Goal: Transaction & Acquisition: Obtain resource

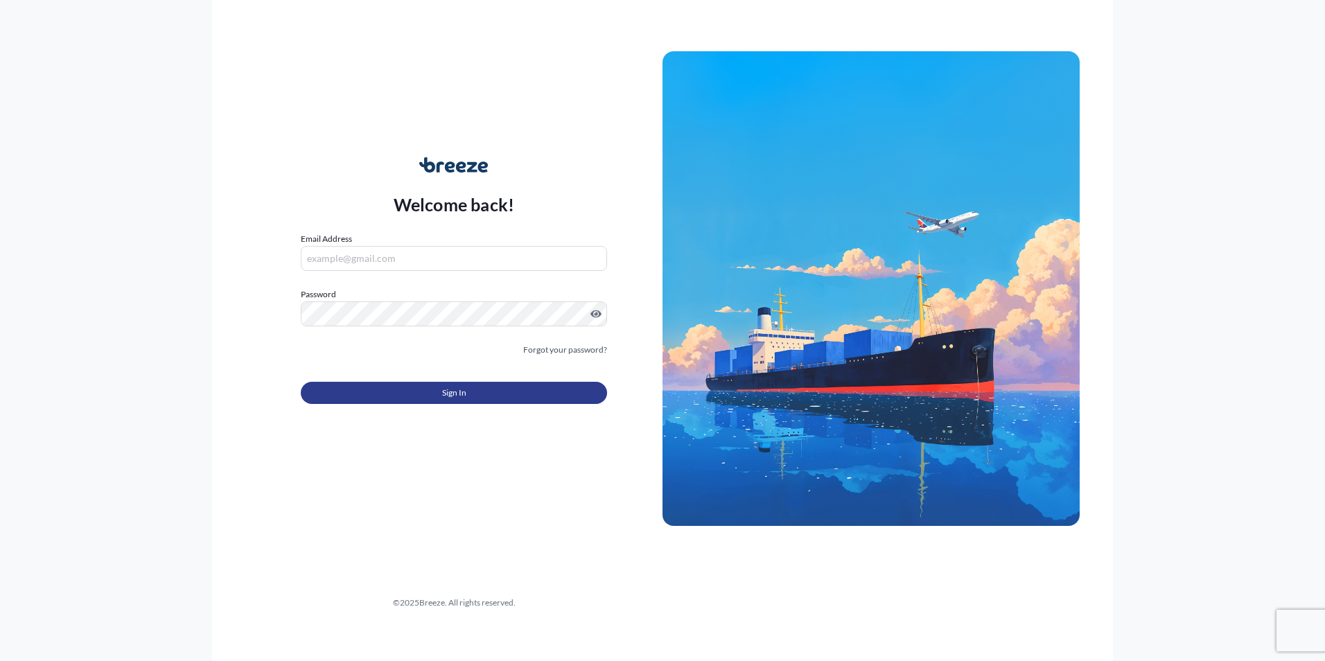
type input "[PERSON_NAME][EMAIL_ADDRESS][PERSON_NAME][DOMAIN_NAME]"
click at [430, 393] on button "Sign In" at bounding box center [454, 393] width 306 height 22
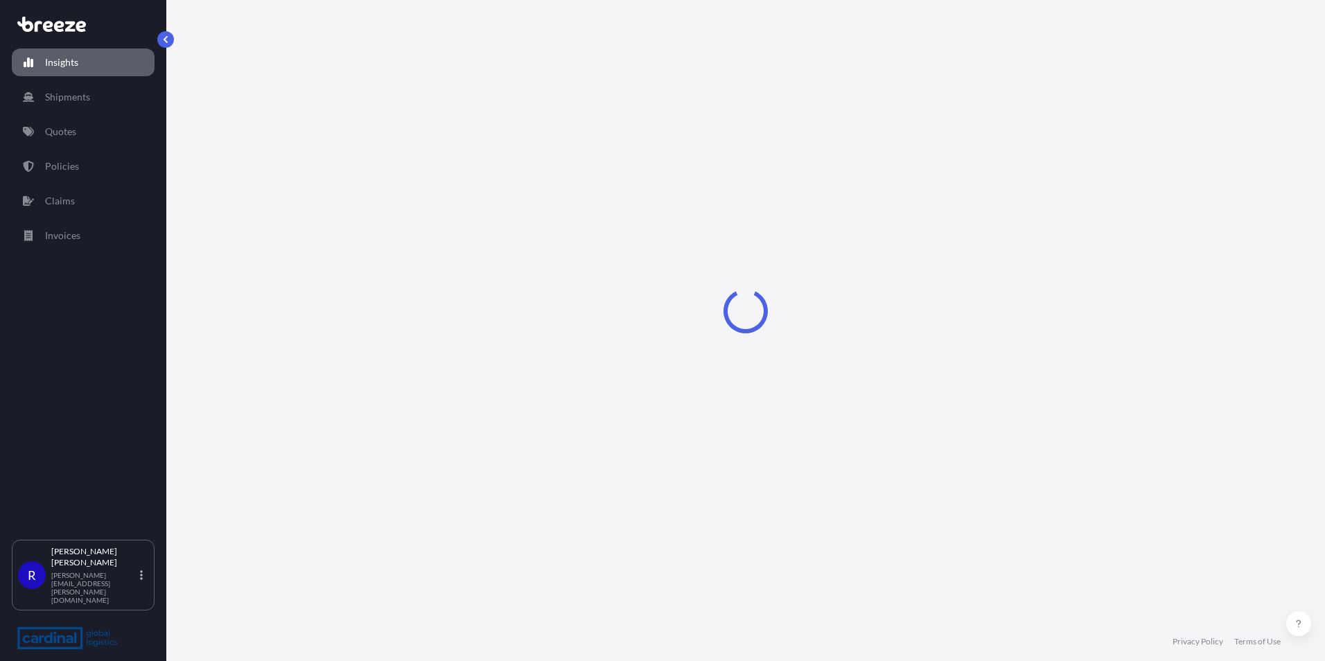
select select "2025"
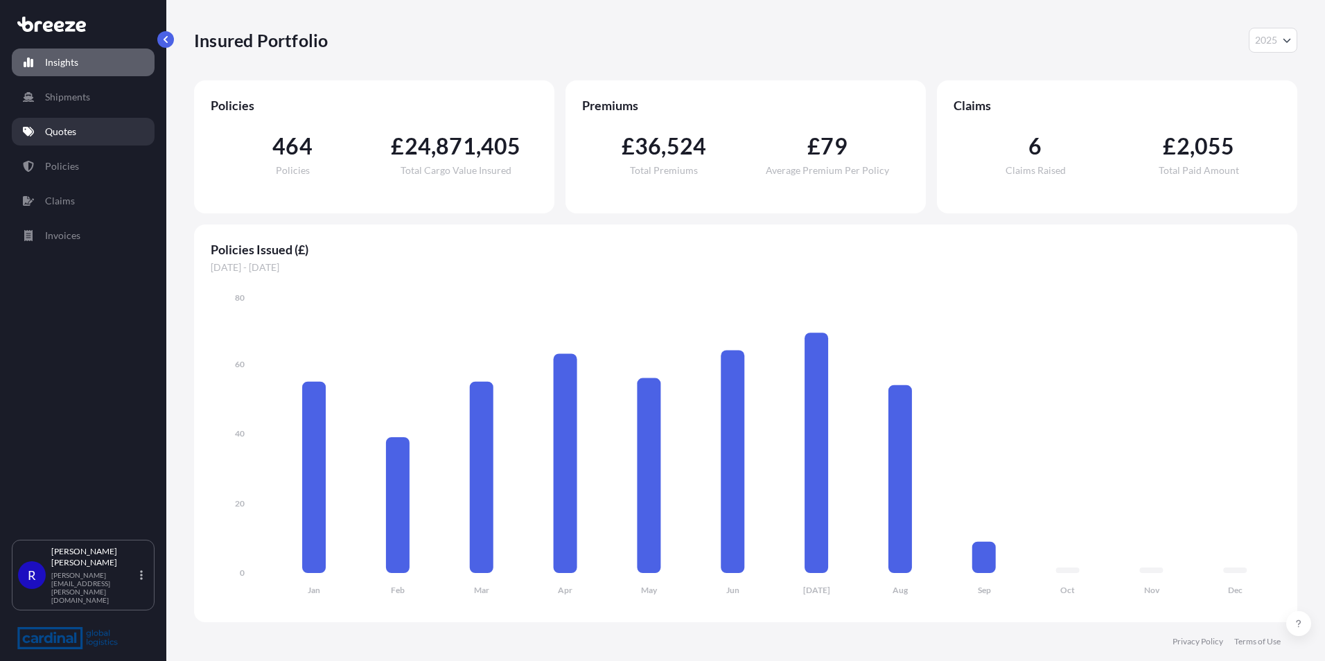
click at [98, 139] on link "Quotes" at bounding box center [83, 132] width 143 height 28
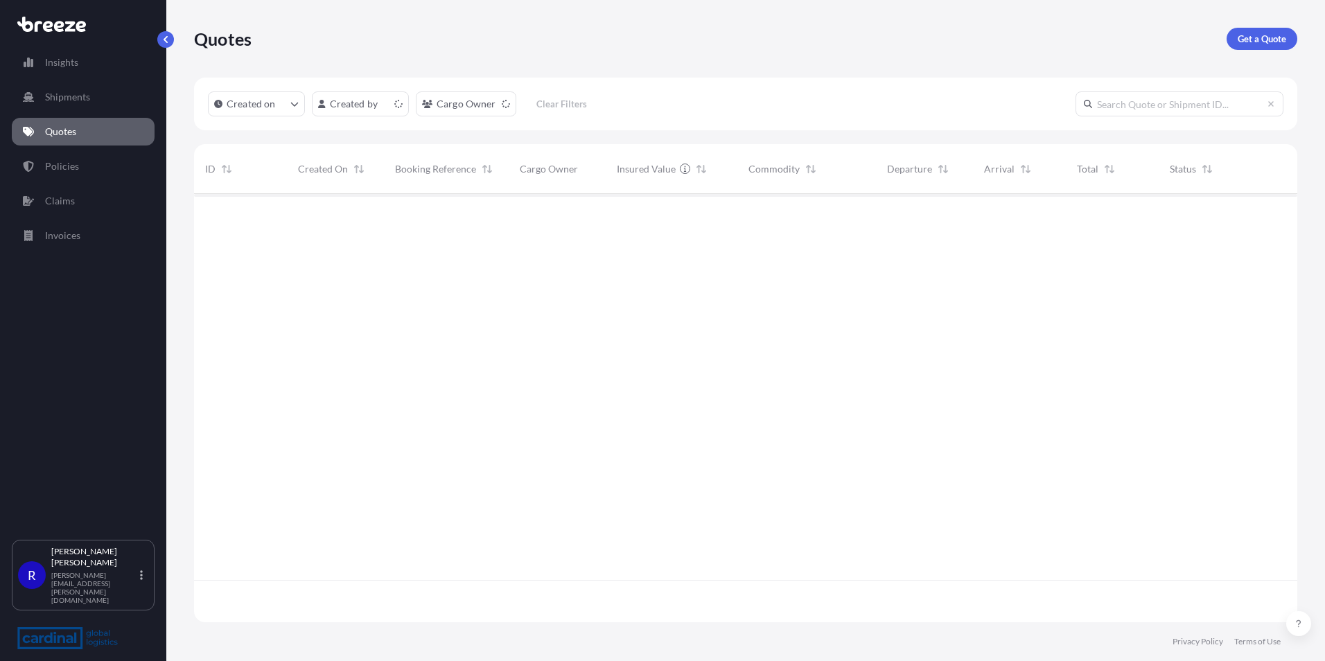
scroll to position [425, 1092]
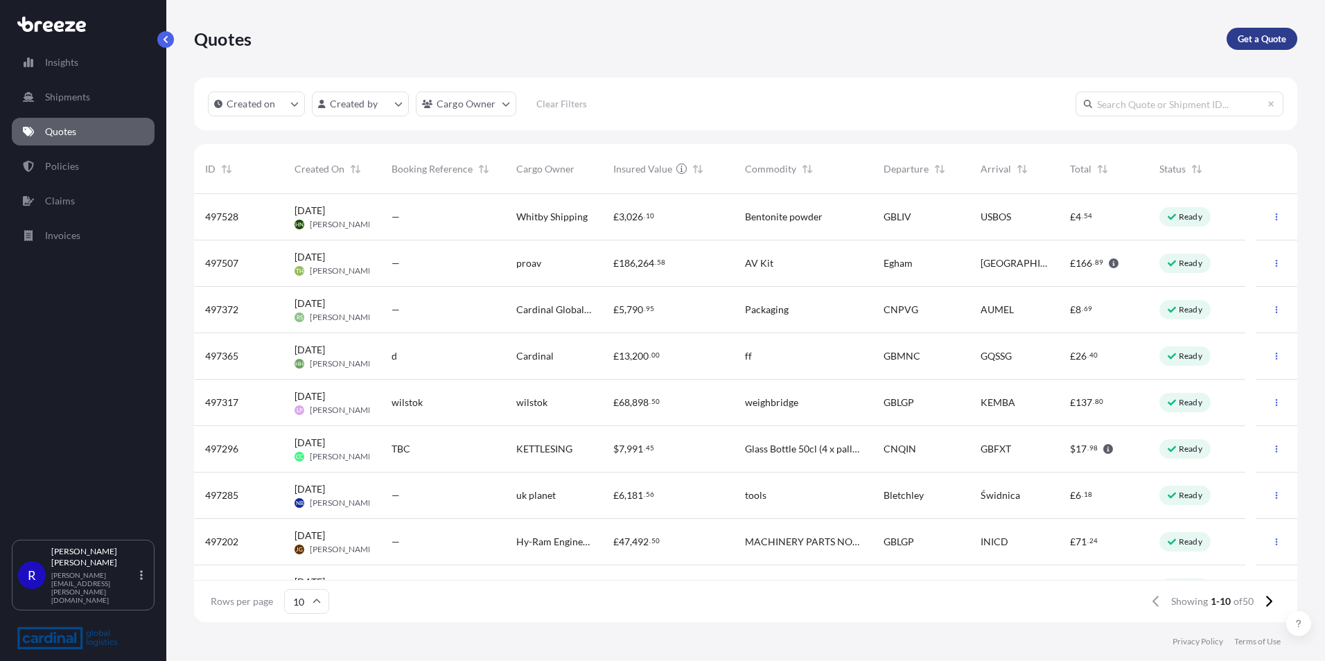
click at [1272, 36] on p "Get a Quote" at bounding box center [1261, 39] width 48 height 14
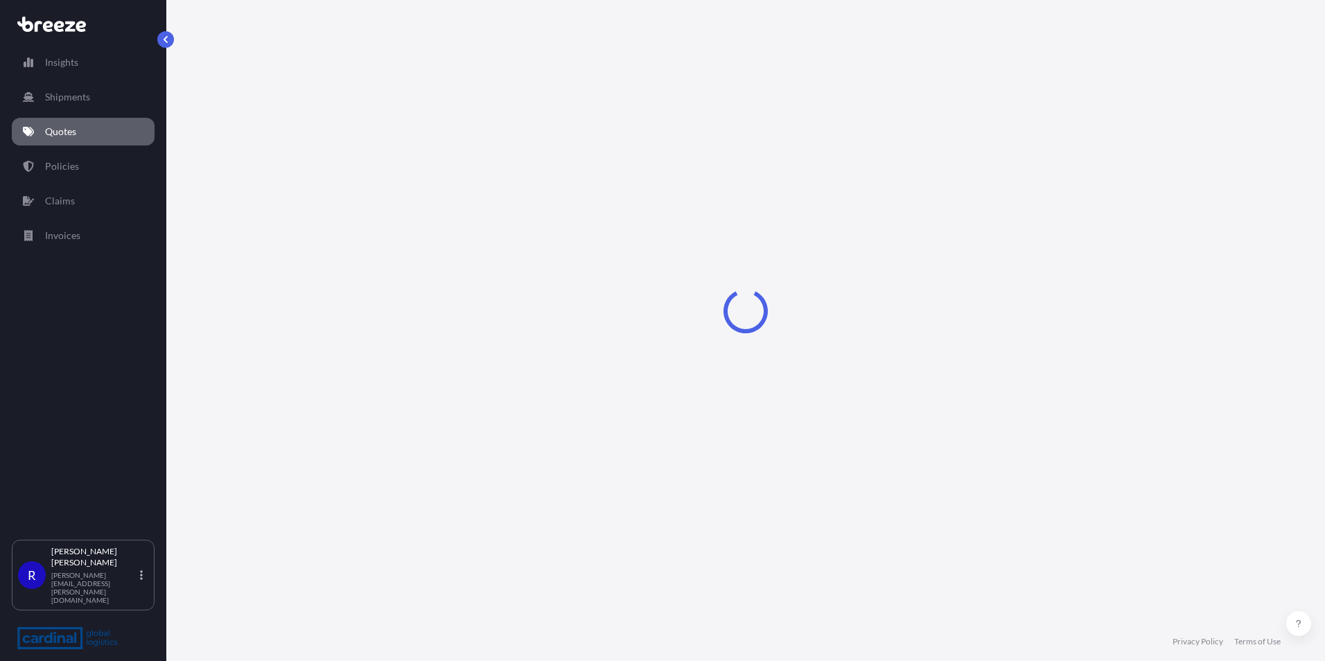
select select "Sea"
select select "1"
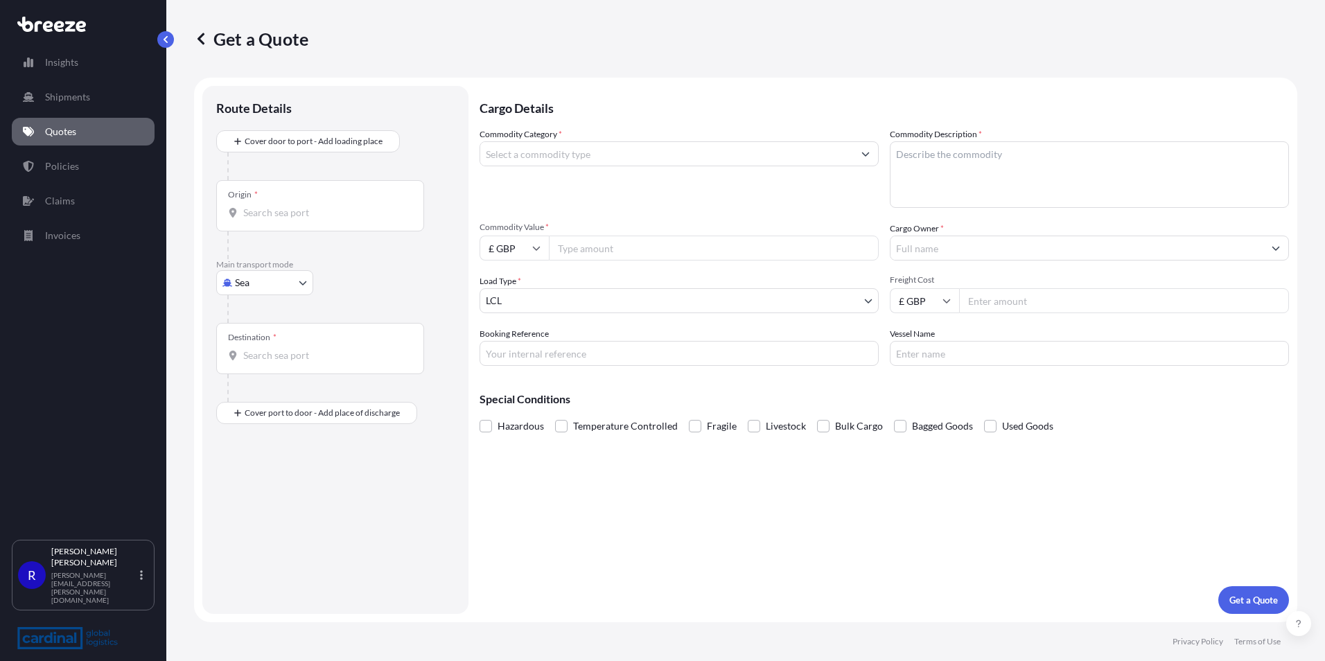
click at [267, 296] on div at bounding box center [340, 309] width 227 height 28
click at [258, 287] on body "Insights Shipments Quotes Policies Claims Invoices R [PERSON_NAME] [PERSON_NAME…" at bounding box center [662, 330] width 1325 height 661
click at [267, 365] on div "Road" at bounding box center [265, 368] width 86 height 25
select select "Road"
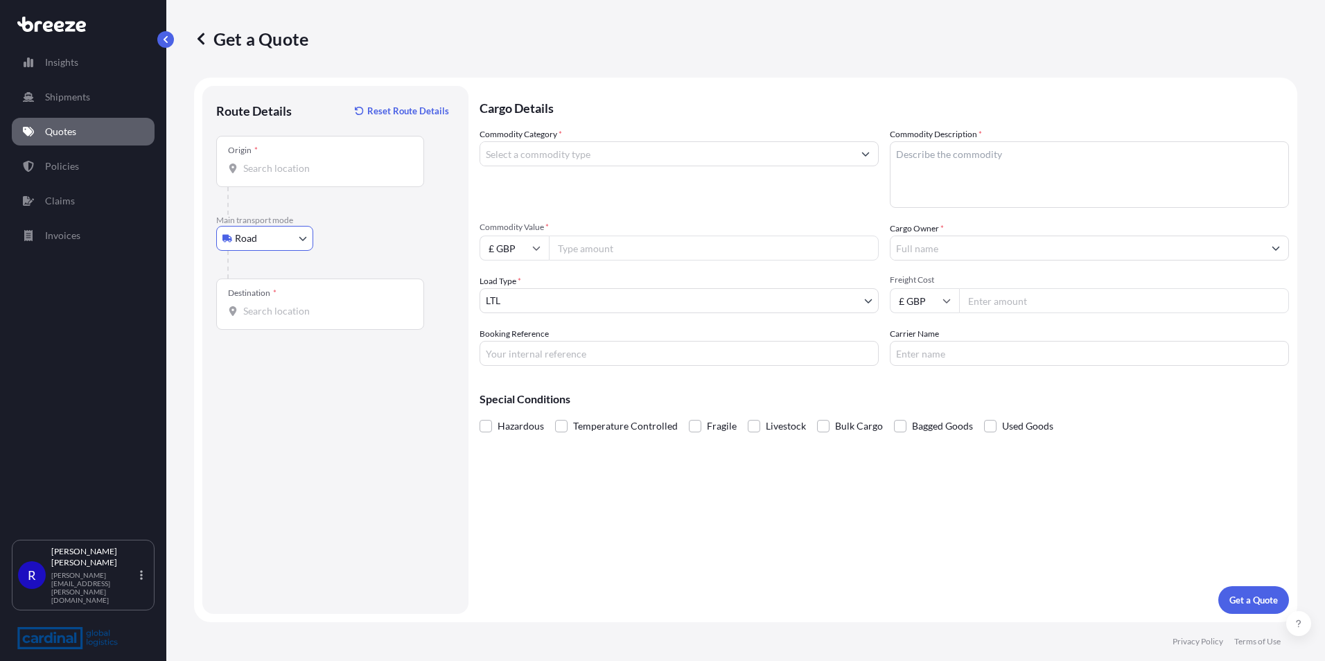
click at [267, 161] on div "Origin *" at bounding box center [320, 161] width 208 height 51
click at [267, 161] on input "Origin *" at bounding box center [324, 168] width 163 height 14
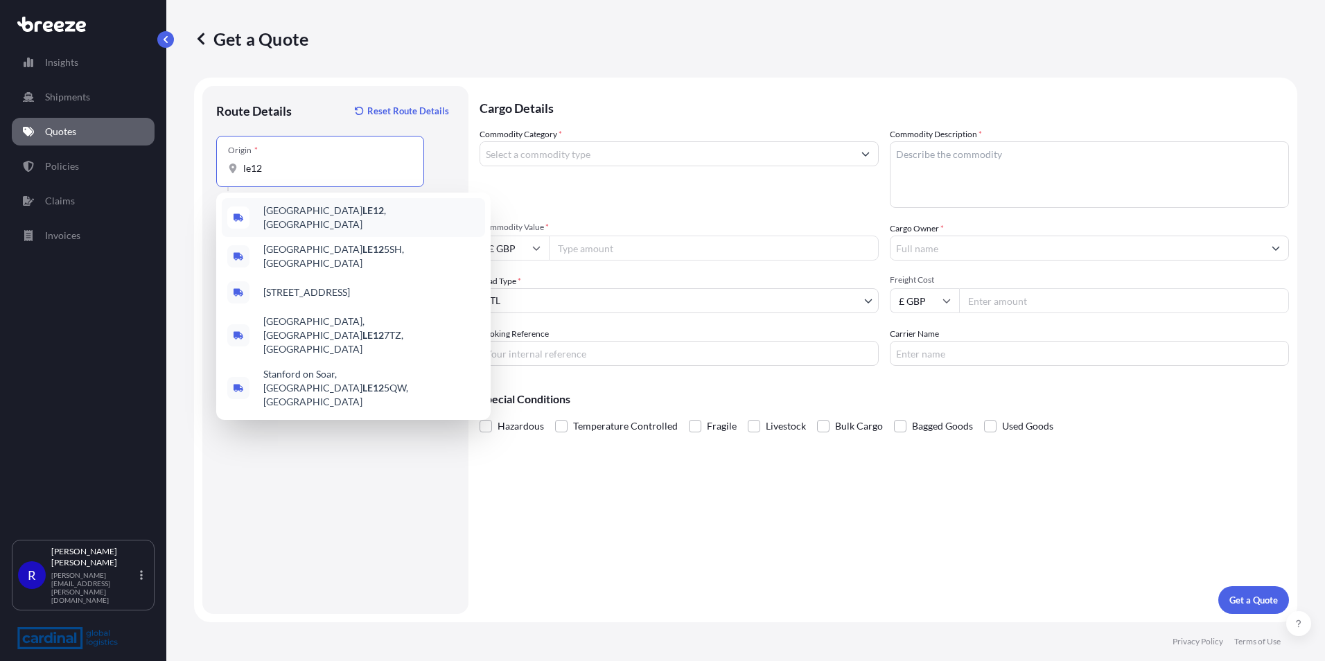
click at [288, 224] on div "Loughborough LE12 , [GEOGRAPHIC_DATA]" at bounding box center [353, 217] width 263 height 39
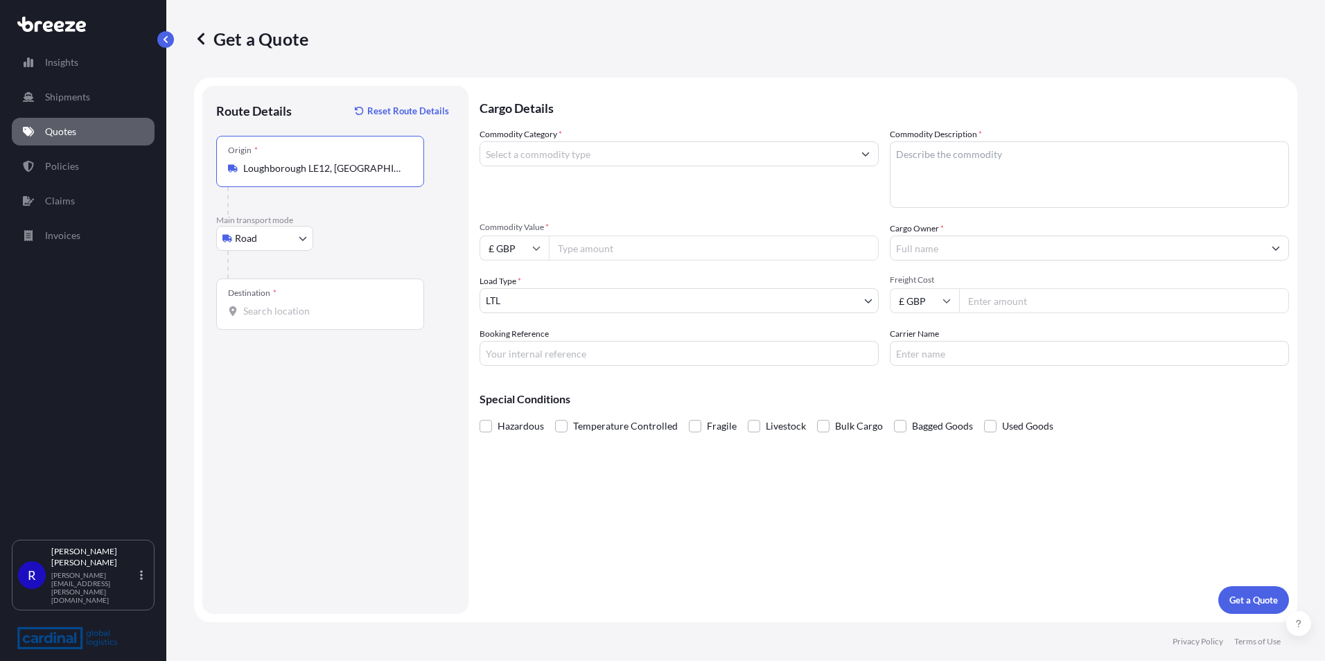
type input "Loughborough LE12, [GEOGRAPHIC_DATA]"
click at [583, 170] on div "Commodity Category *" at bounding box center [678, 167] width 399 height 80
click at [586, 159] on input "Commodity Category *" at bounding box center [666, 153] width 373 height 25
click at [655, 139] on div "Commodity Category *" at bounding box center [678, 167] width 399 height 80
click at [641, 155] on input "Commodity Category *" at bounding box center [666, 153] width 373 height 25
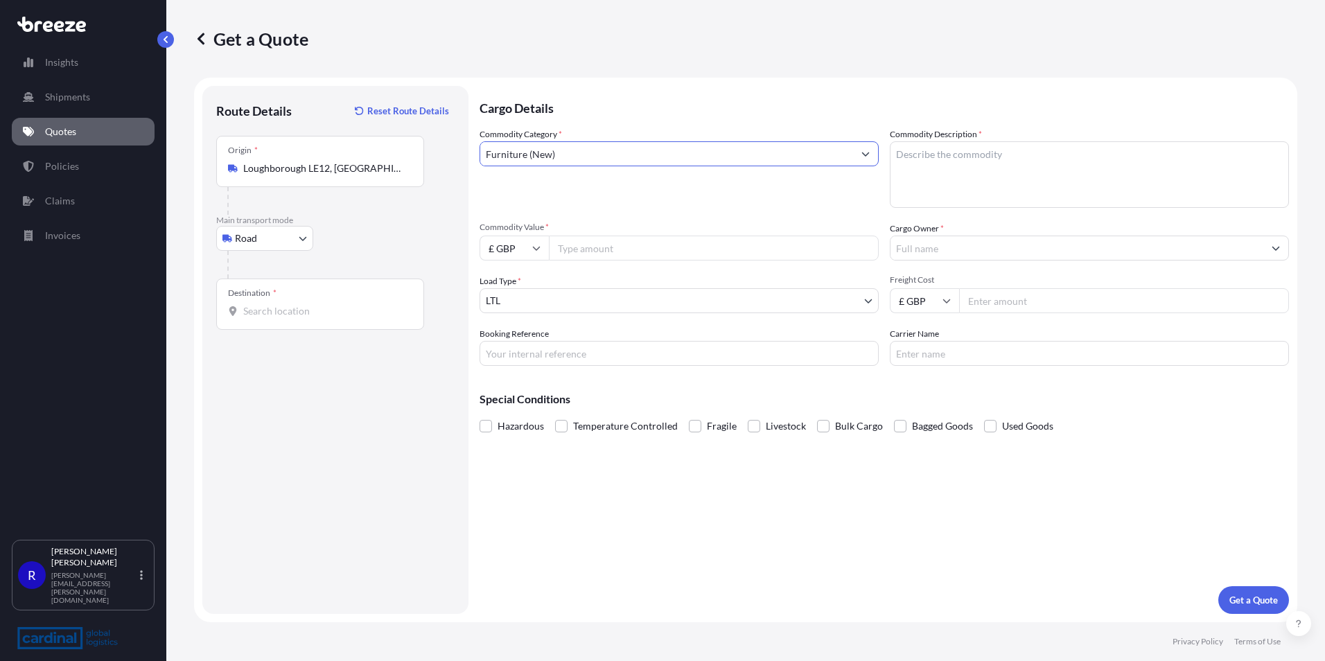
type input "Furniture (New)"
click at [986, 184] on textarea "Commodity Description *" at bounding box center [1088, 174] width 399 height 67
type textarea "furniture"
click at [299, 315] on input "Destination *" at bounding box center [324, 311] width 163 height 14
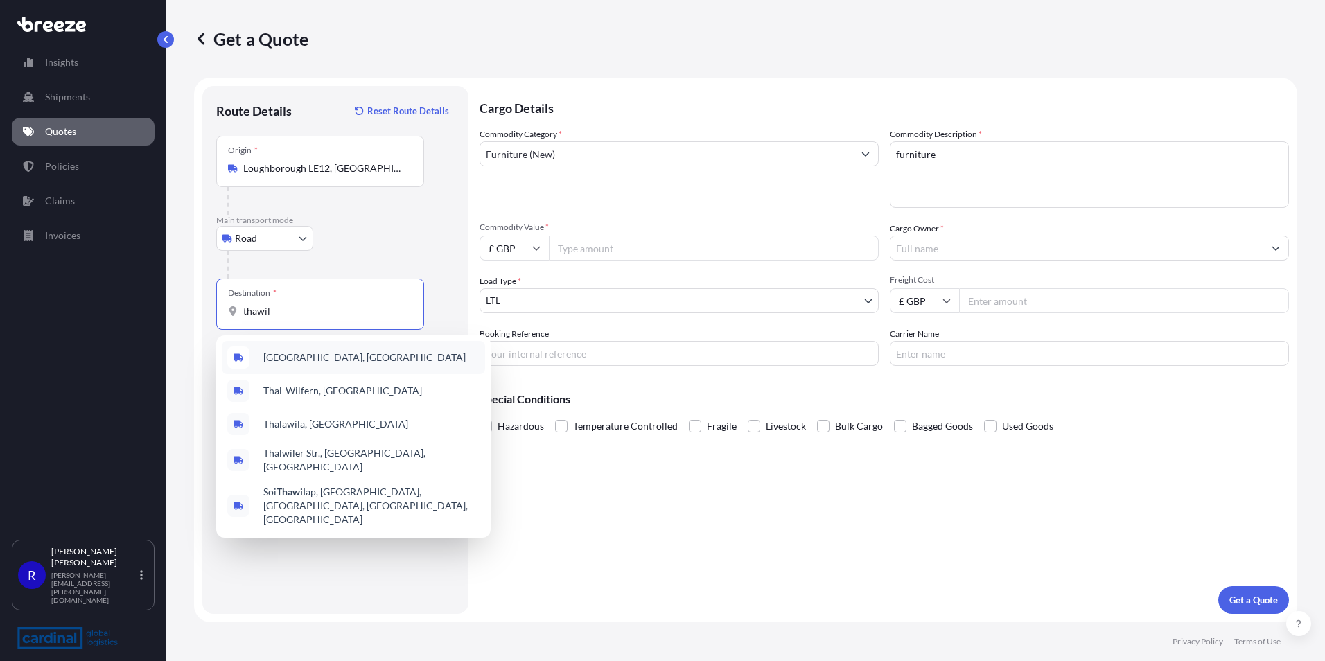
click at [335, 351] on span "[GEOGRAPHIC_DATA], [GEOGRAPHIC_DATA]" at bounding box center [364, 358] width 202 height 14
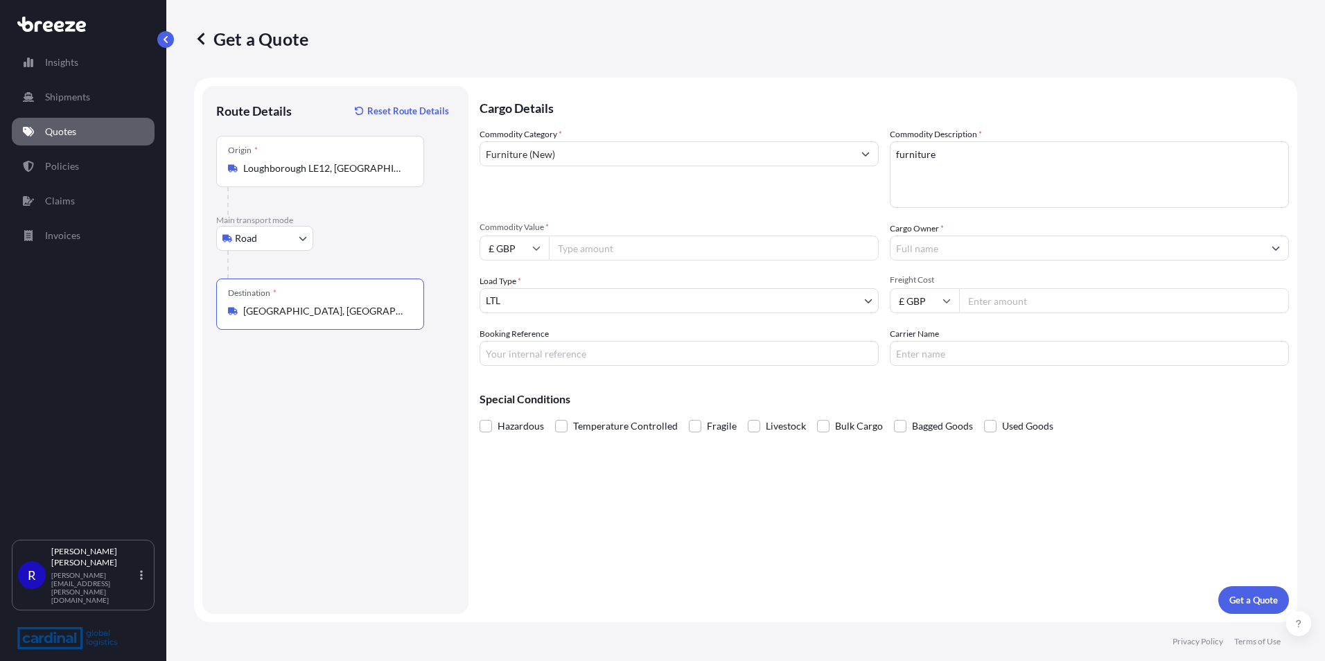
type input "[GEOGRAPHIC_DATA], [GEOGRAPHIC_DATA]"
click at [567, 305] on body "0 options available. 5 options available. Insights Shipments Quotes Policies Cl…" at bounding box center [662, 330] width 1325 height 661
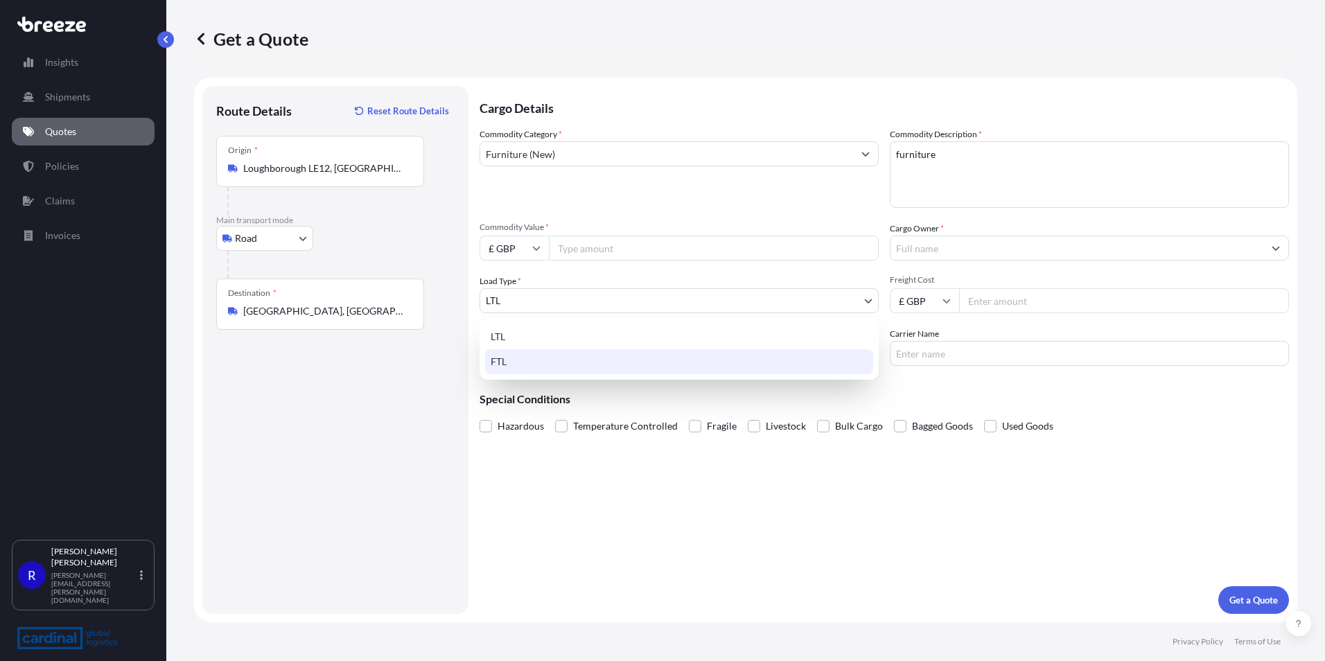
click at [558, 351] on div "FTL" at bounding box center [679, 361] width 388 height 25
select select "2"
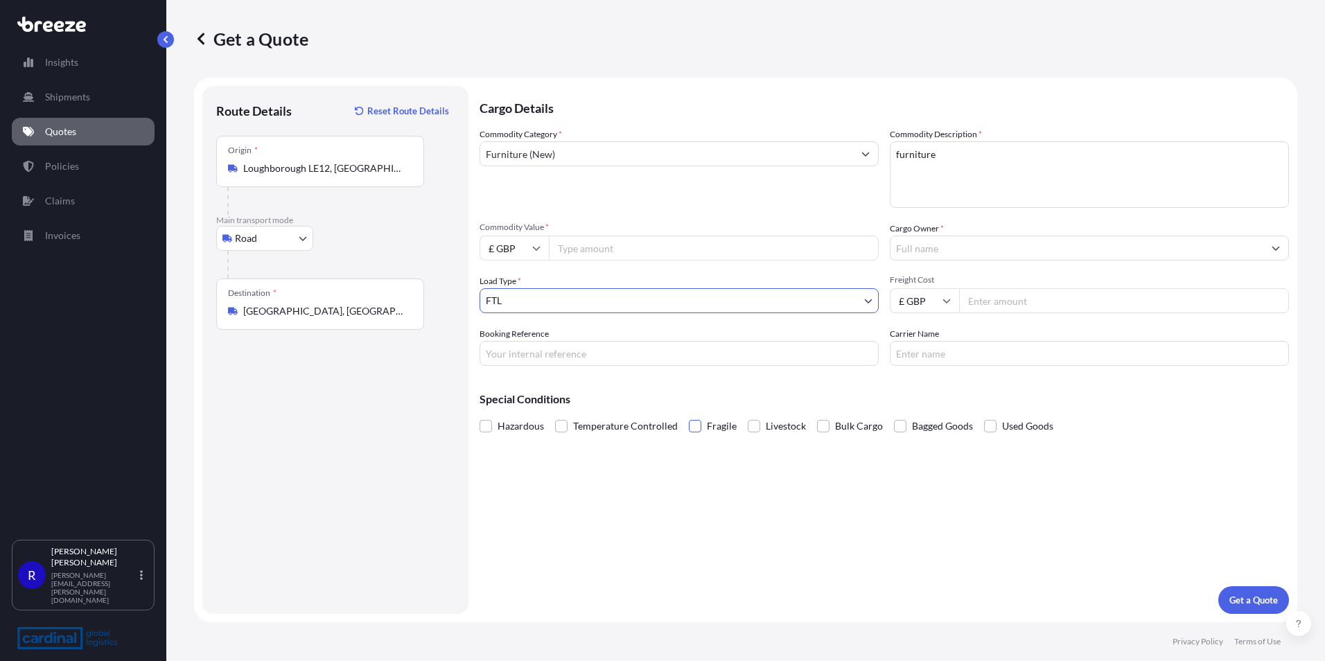
click at [689, 430] on span at bounding box center [695, 426] width 12 height 12
click at [689, 416] on input "Fragile" at bounding box center [689, 416] width 0 height 0
click at [691, 431] on span at bounding box center [695, 426] width 12 height 12
click at [689, 416] on input "Fragile" at bounding box center [689, 416] width 0 height 0
click at [707, 421] on span "Fragile" at bounding box center [722, 426] width 30 height 21
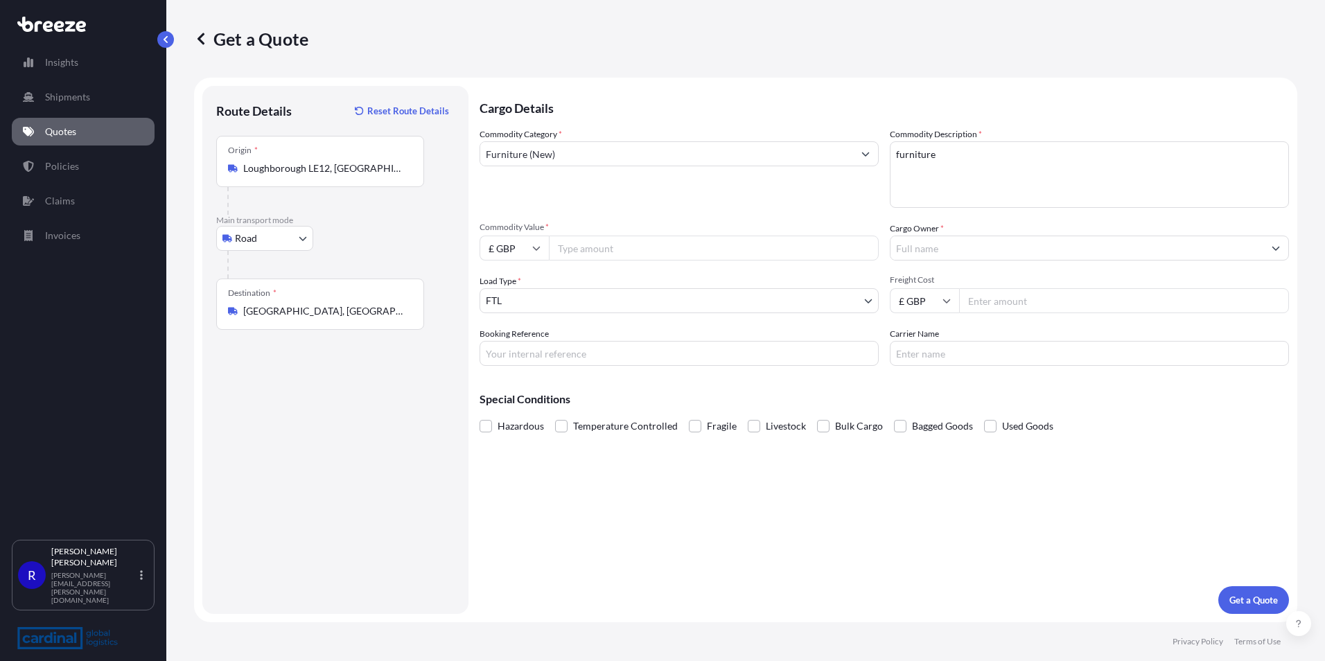
drag, startPoint x: 705, startPoint y: 421, endPoint x: 683, endPoint y: 432, distance: 24.5
click at [683, 432] on div "Hazardous Temperature Controlled Fragile Livestock Bulk Cargo Bagged Goods Used…" at bounding box center [883, 426] width 809 height 21
click at [689, 431] on span at bounding box center [695, 426] width 12 height 12
click at [689, 416] on input "Fragile" at bounding box center [689, 416] width 0 height 0
click at [610, 256] on input "Commodity Value *" at bounding box center [714, 248] width 330 height 25
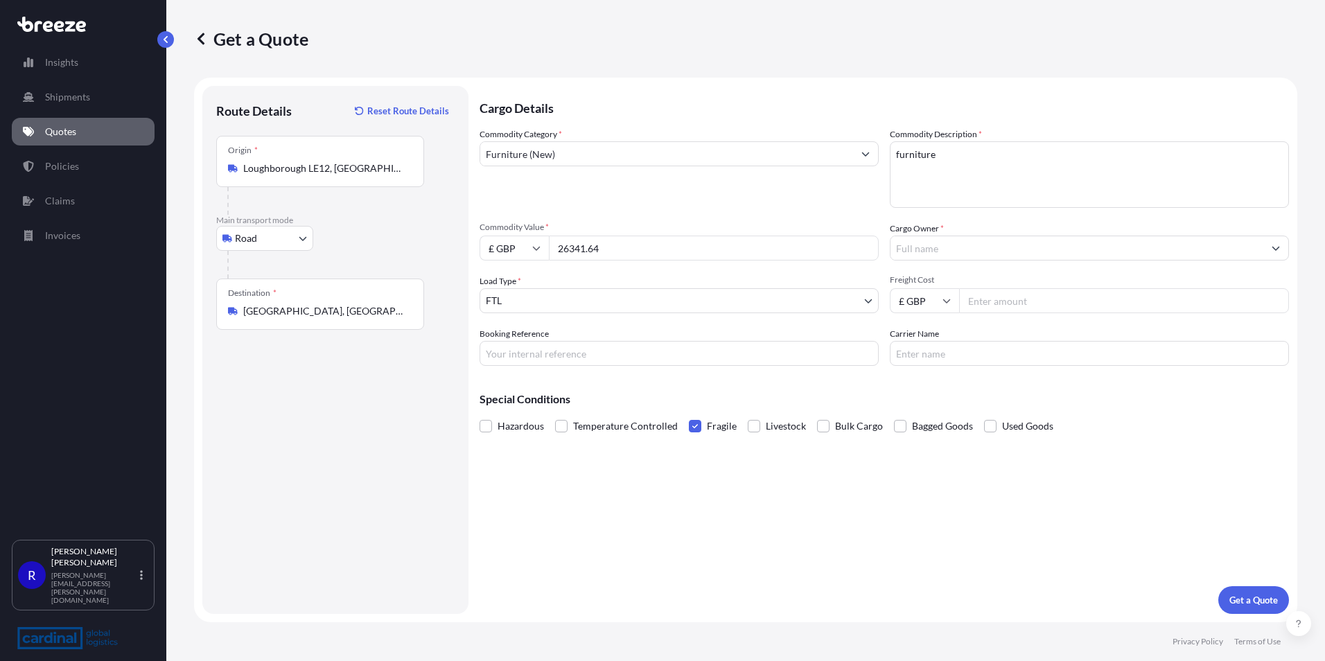
type input "26341.64"
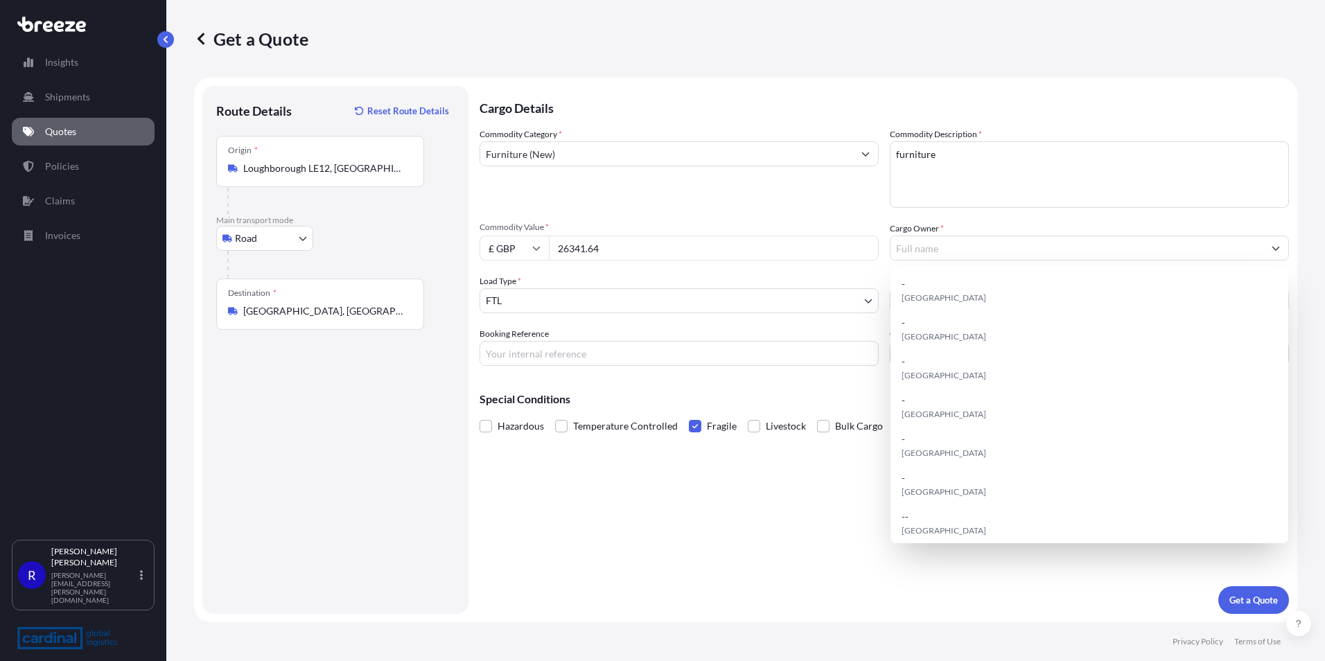
click at [784, 461] on div "Cargo Details Commodity Category * Furniture (New) Commodity Description * furn…" at bounding box center [883, 350] width 809 height 528
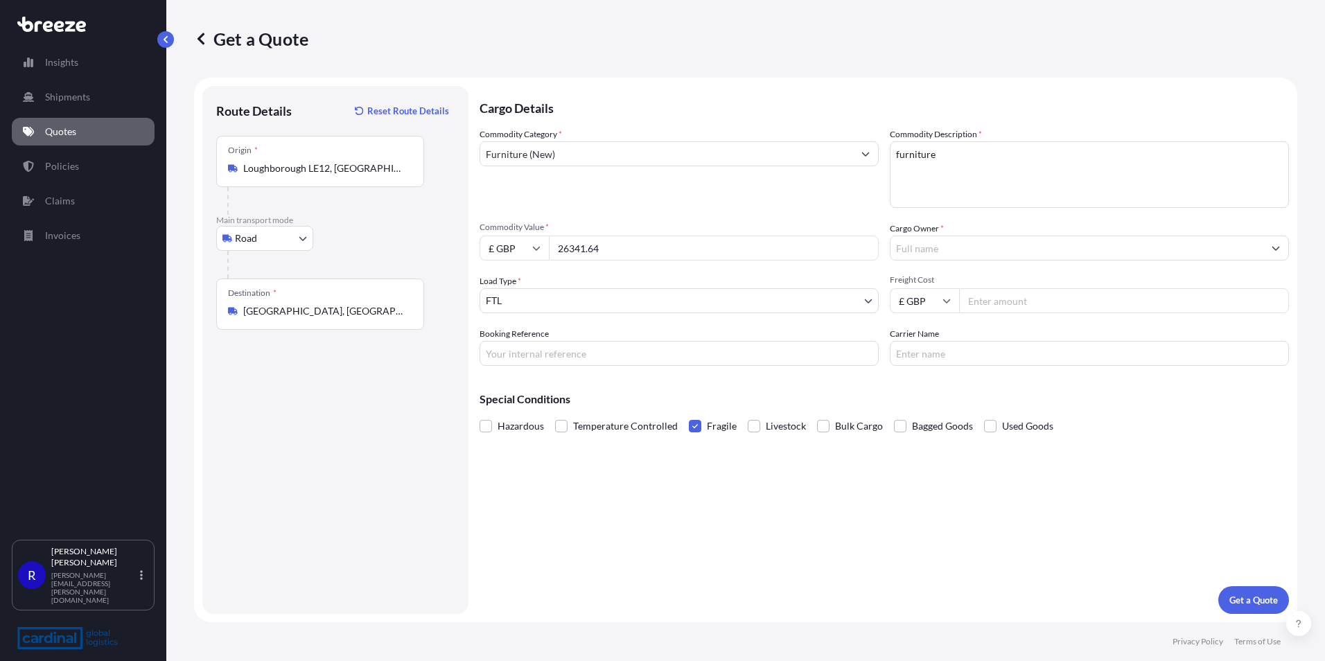
click at [932, 240] on input "Cargo Owner *" at bounding box center [1076, 248] width 373 height 25
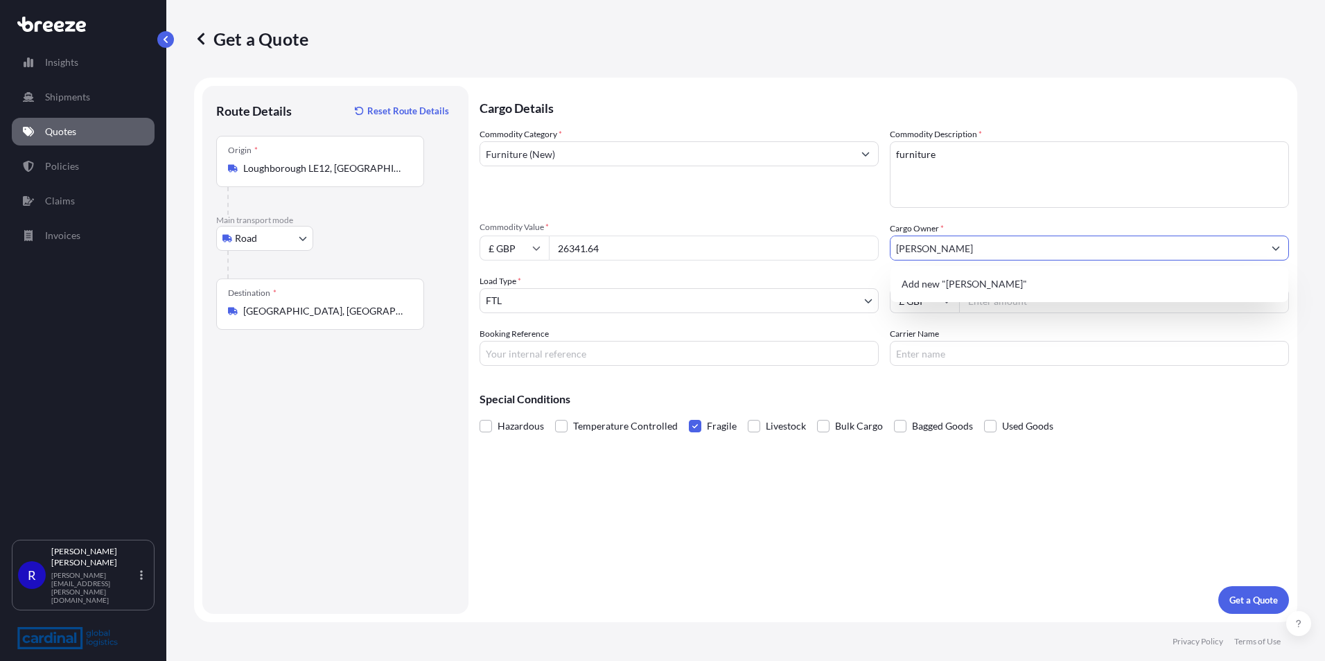
type input "[PERSON_NAME]"
click at [957, 513] on div "Cargo Details Commodity Category * Furniture (New) Commodity Description * furn…" at bounding box center [883, 350] width 809 height 528
click at [548, 360] on input "Booking Reference" at bounding box center [678, 353] width 399 height 25
drag, startPoint x: 548, startPoint y: 360, endPoint x: 526, endPoint y: 350, distance: 24.2
click at [526, 350] on input "Booking Reference" at bounding box center [678, 353] width 399 height 25
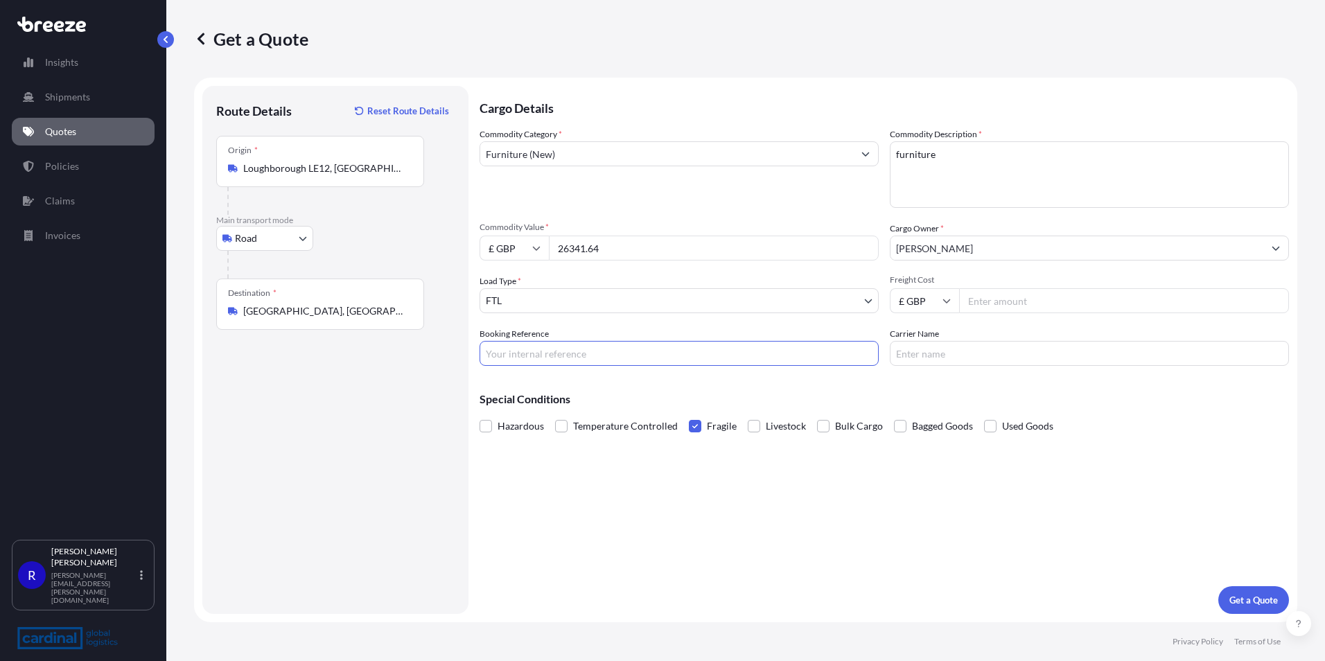
paste input "2PER5070047"
type input "2PER5070047"
click at [1232, 592] on button "Get a Quote" at bounding box center [1253, 600] width 71 height 28
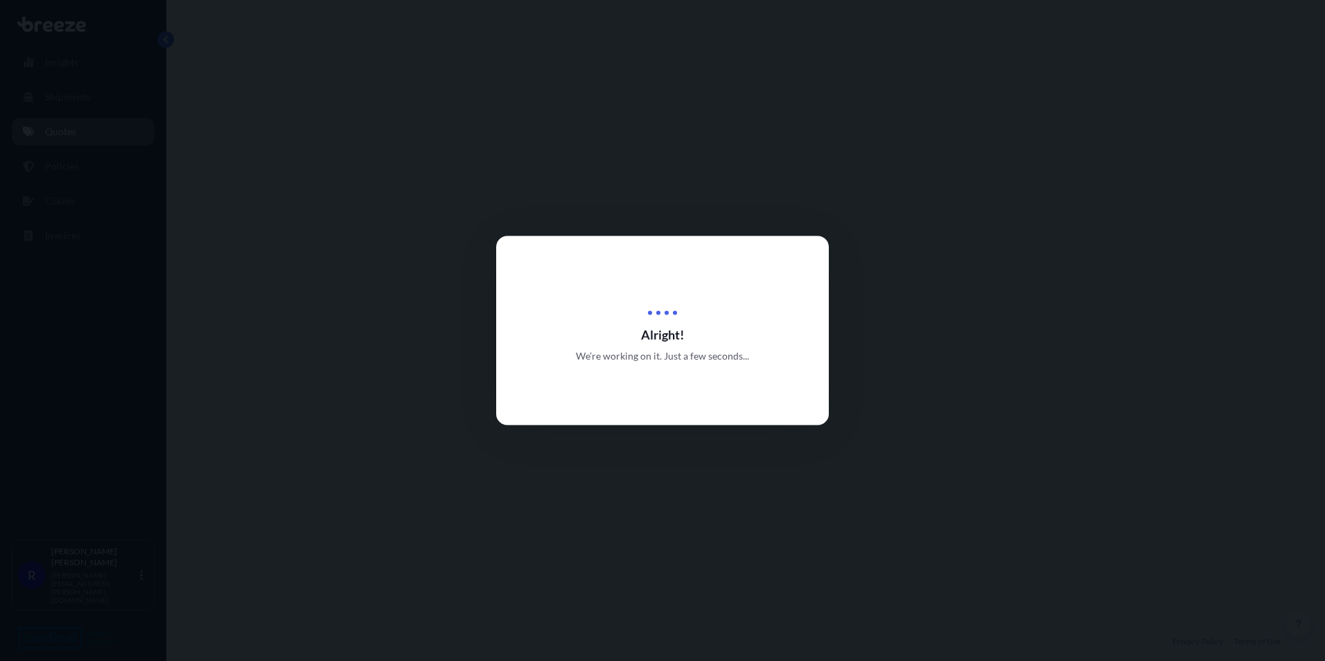
select select "Road"
select select "2"
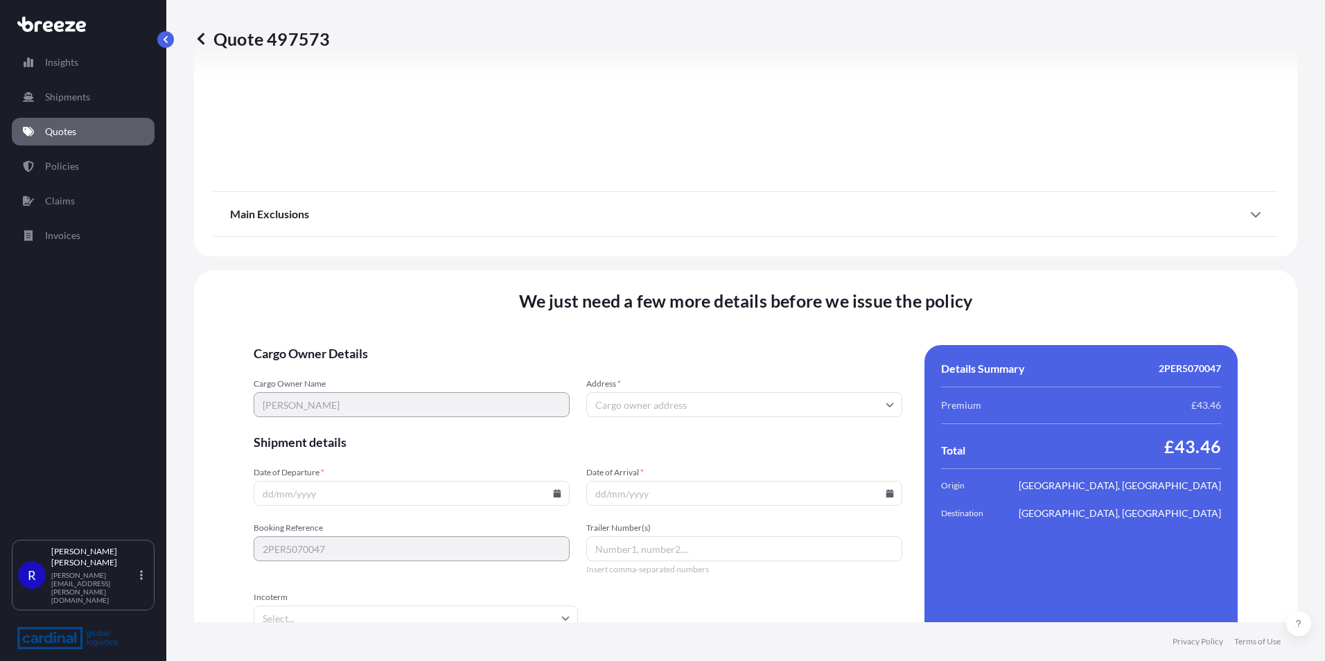
scroll to position [1524, 0]
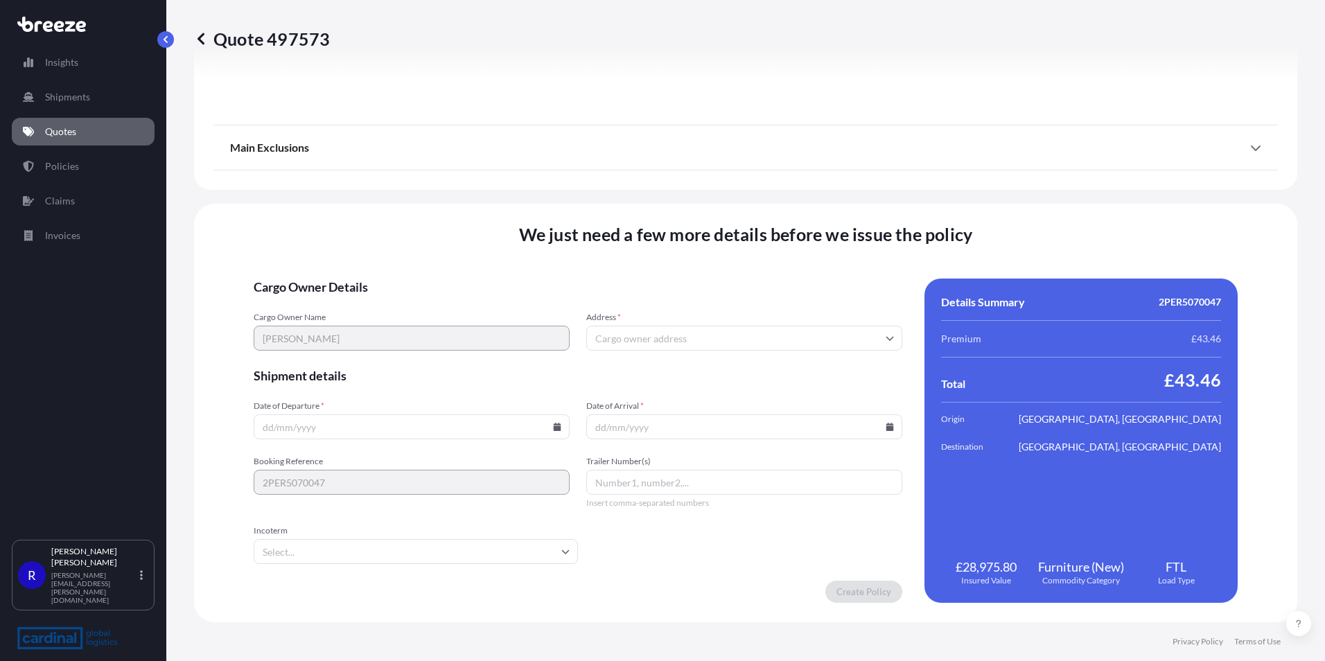
click at [427, 425] on input "Date of Departure *" at bounding box center [412, 426] width 316 height 25
click at [555, 428] on icon at bounding box center [558, 427] width 8 height 8
click at [503, 200] on button at bounding box center [507, 193] width 22 height 22
click at [382, 251] on button "3" at bounding box center [380, 251] width 22 height 22
type input "[DATE]"
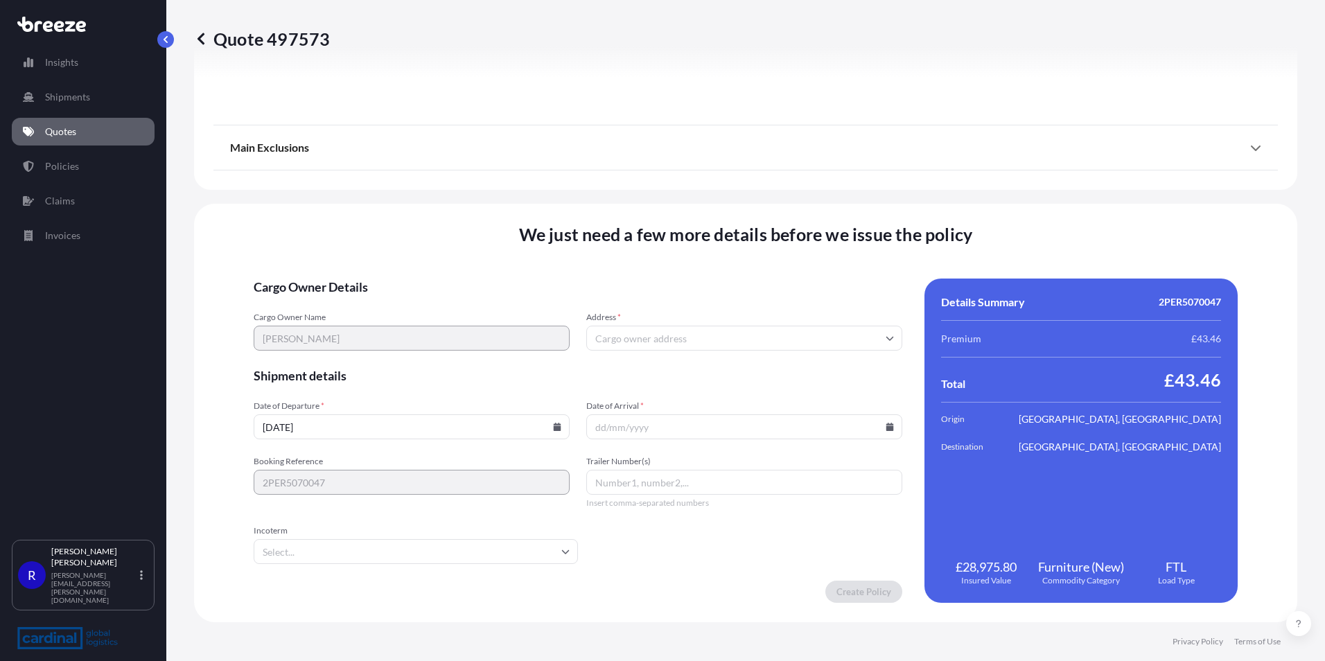
click at [648, 426] on input "Date of Arrival *" at bounding box center [744, 426] width 316 height 25
click at [889, 430] on input "Date of Arrival *" at bounding box center [744, 426] width 316 height 25
click at [885, 427] on icon at bounding box center [889, 427] width 8 height 8
click at [834, 202] on button at bounding box center [833, 193] width 22 height 22
click at [773, 256] on button "5" at bounding box center [771, 251] width 22 height 22
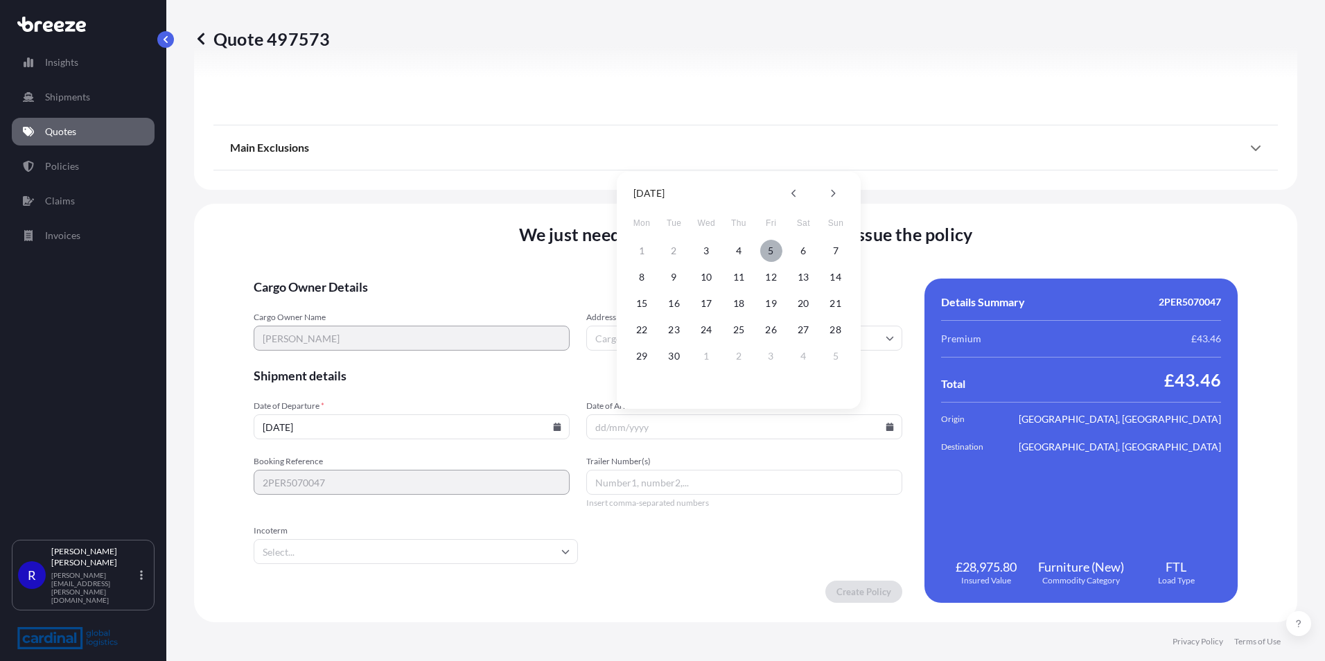
type input "[DATE]"
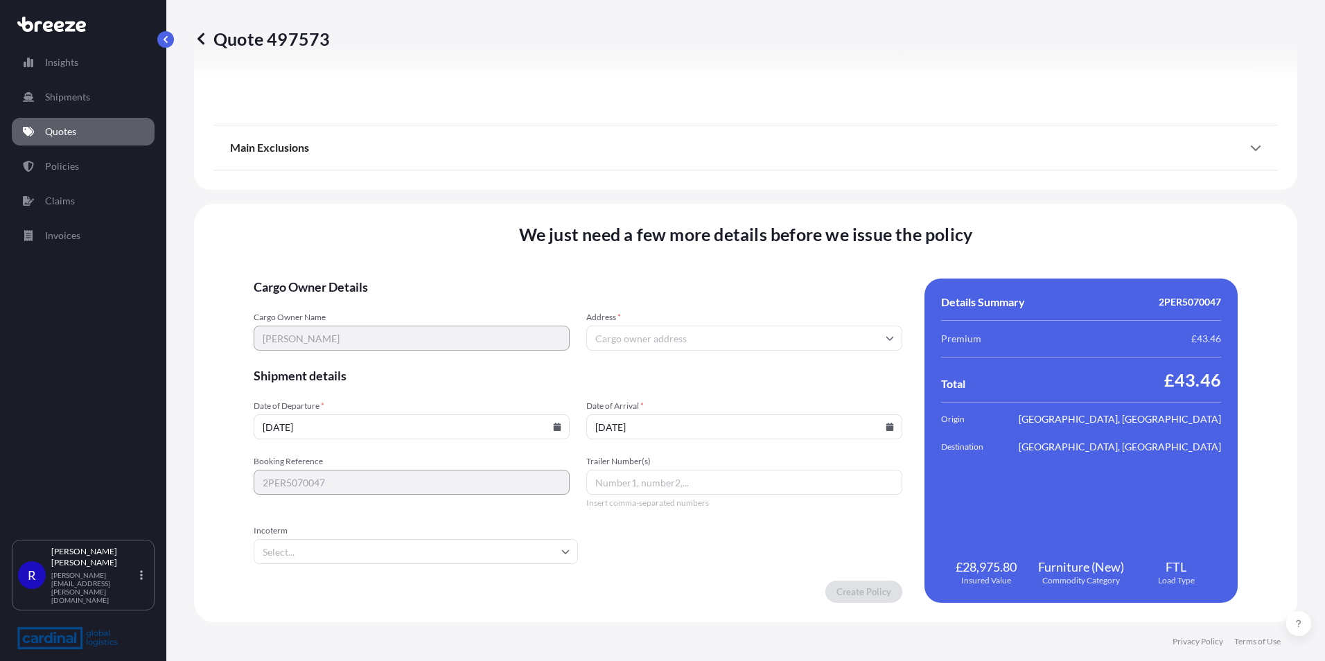
click at [360, 545] on input "Incoterm" at bounding box center [416, 551] width 324 height 25
click at [576, 508] on div "Booking Reference 2PER5070047 Trailer Number(s) Insert comma-separated numbers" at bounding box center [578, 482] width 648 height 53
click at [540, 538] on div "Incoterm" at bounding box center [416, 544] width 324 height 39
click at [536, 554] on input "Incoterm" at bounding box center [416, 551] width 324 height 25
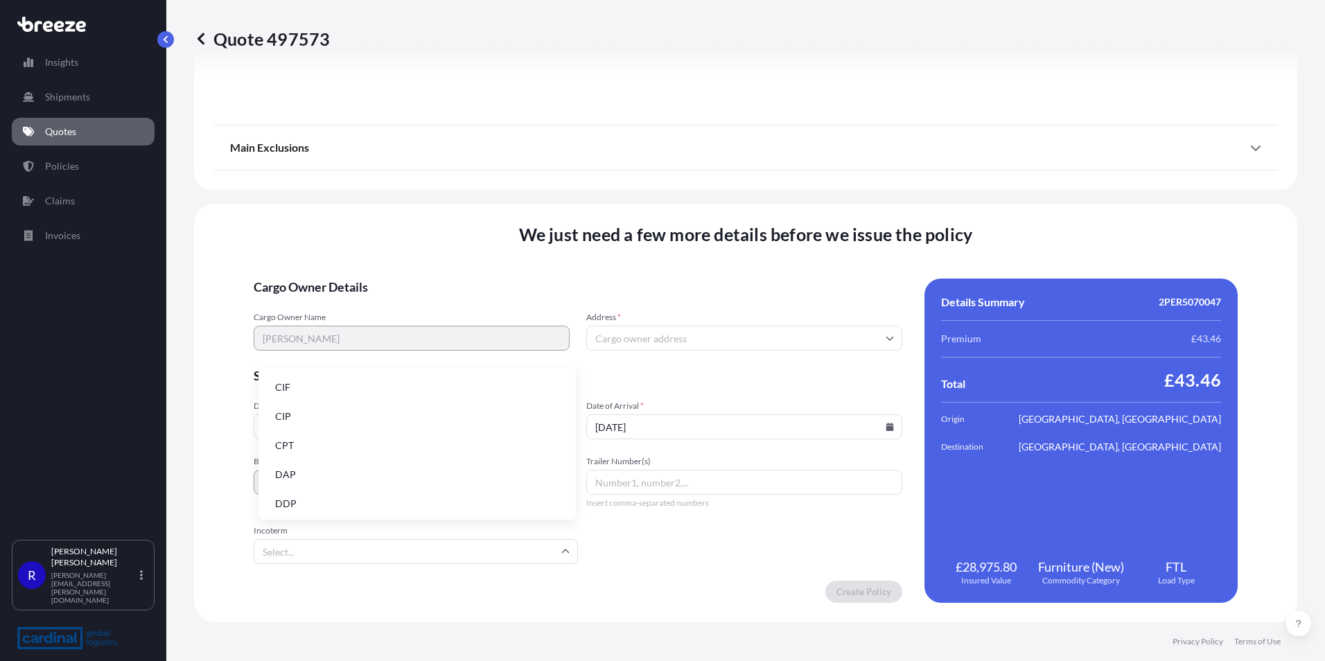
click at [416, 507] on li "DDP" at bounding box center [417, 503] width 306 height 26
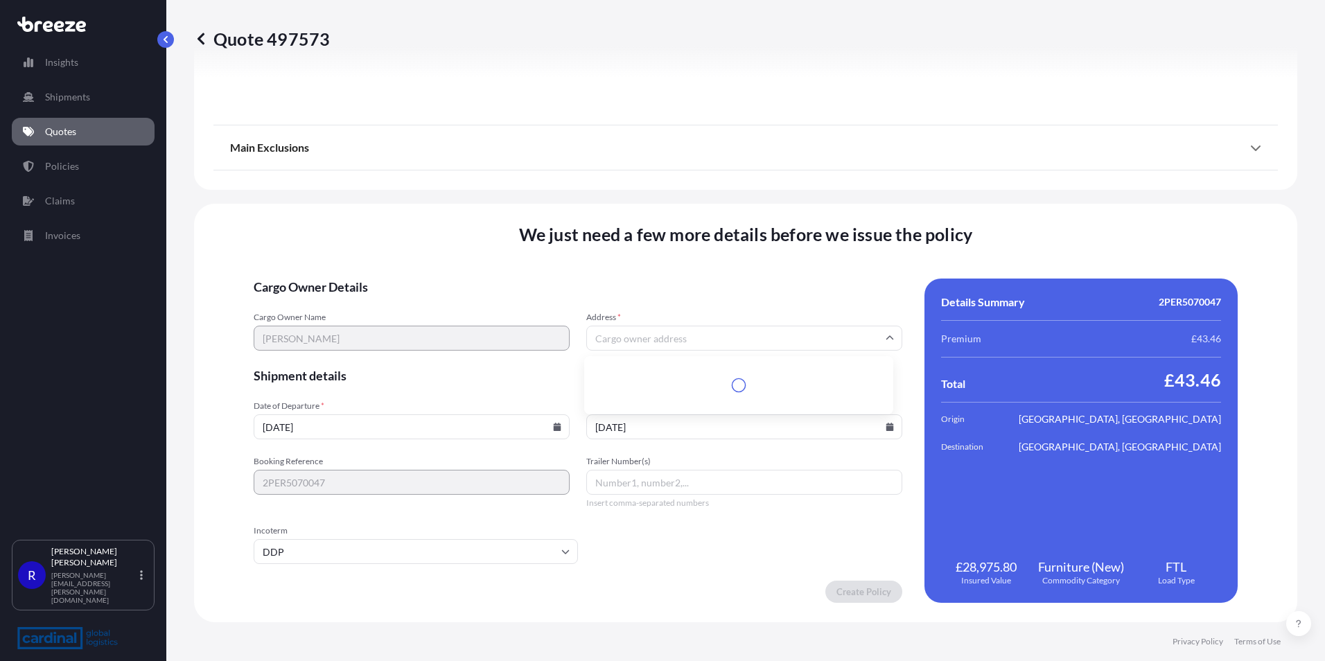
click at [653, 330] on input "Address *" at bounding box center [744, 338] width 316 height 25
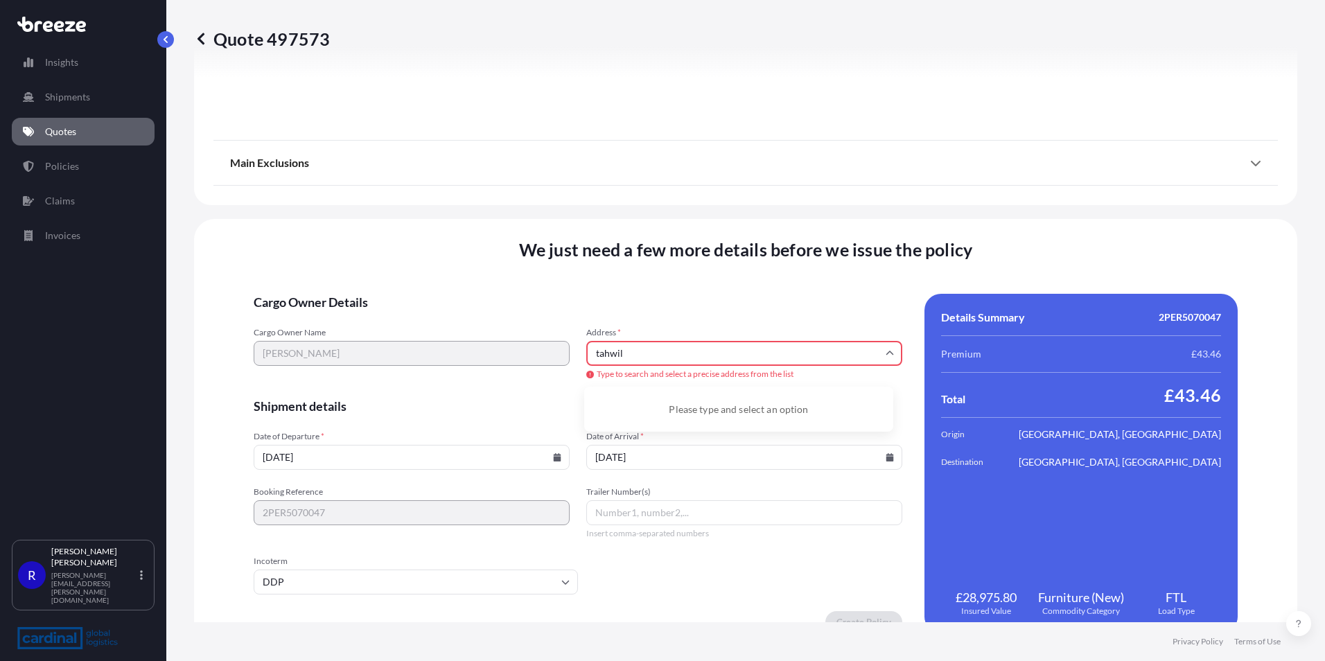
click at [537, 344] on div "Cargo Owner Name [PERSON_NAME] Address * tahwil Type to search and select a pre…" at bounding box center [578, 354] width 648 height 54
drag, startPoint x: 676, startPoint y: 355, endPoint x: 432, endPoint y: 339, distance: 244.4
click at [432, 339] on div "Cargo Owner Name [PERSON_NAME] Address * tahwil Type to search and select a pre…" at bounding box center [578, 354] width 648 height 54
type input "t"
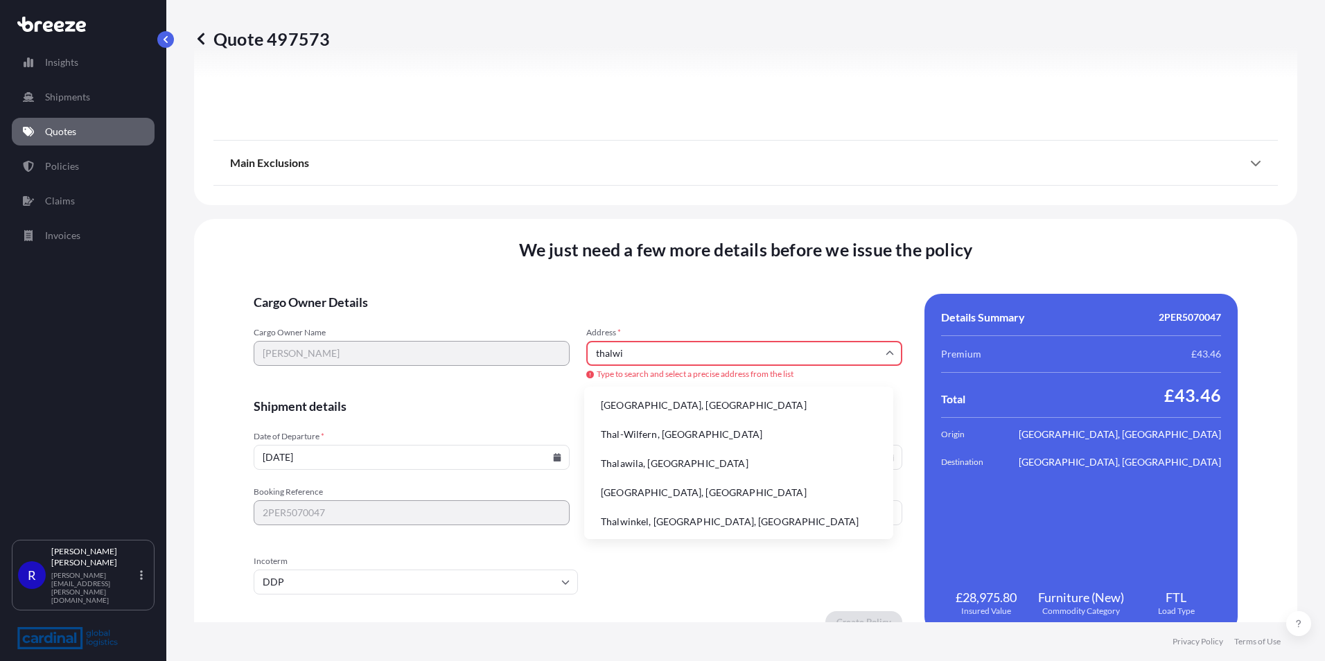
click at [711, 402] on li "[GEOGRAPHIC_DATA], [GEOGRAPHIC_DATA]" at bounding box center [739, 405] width 298 height 26
type input "[GEOGRAPHIC_DATA], [GEOGRAPHIC_DATA]"
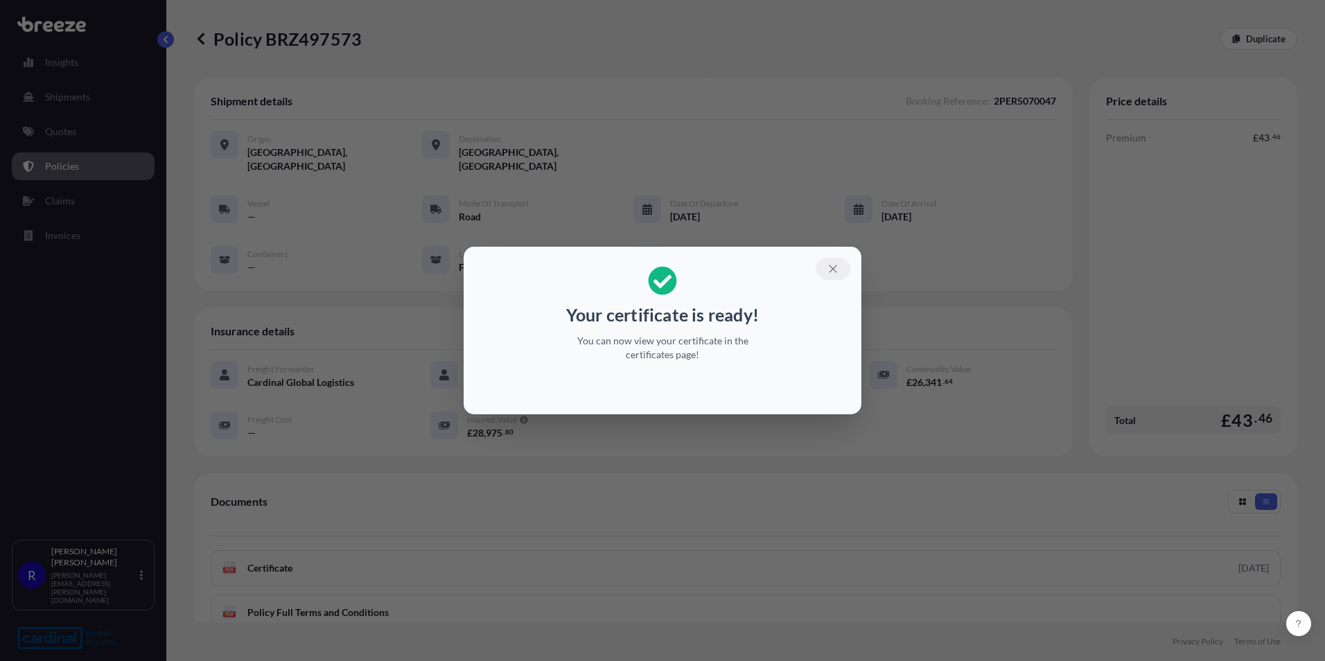
click at [833, 262] on button "button" at bounding box center [832, 269] width 35 height 22
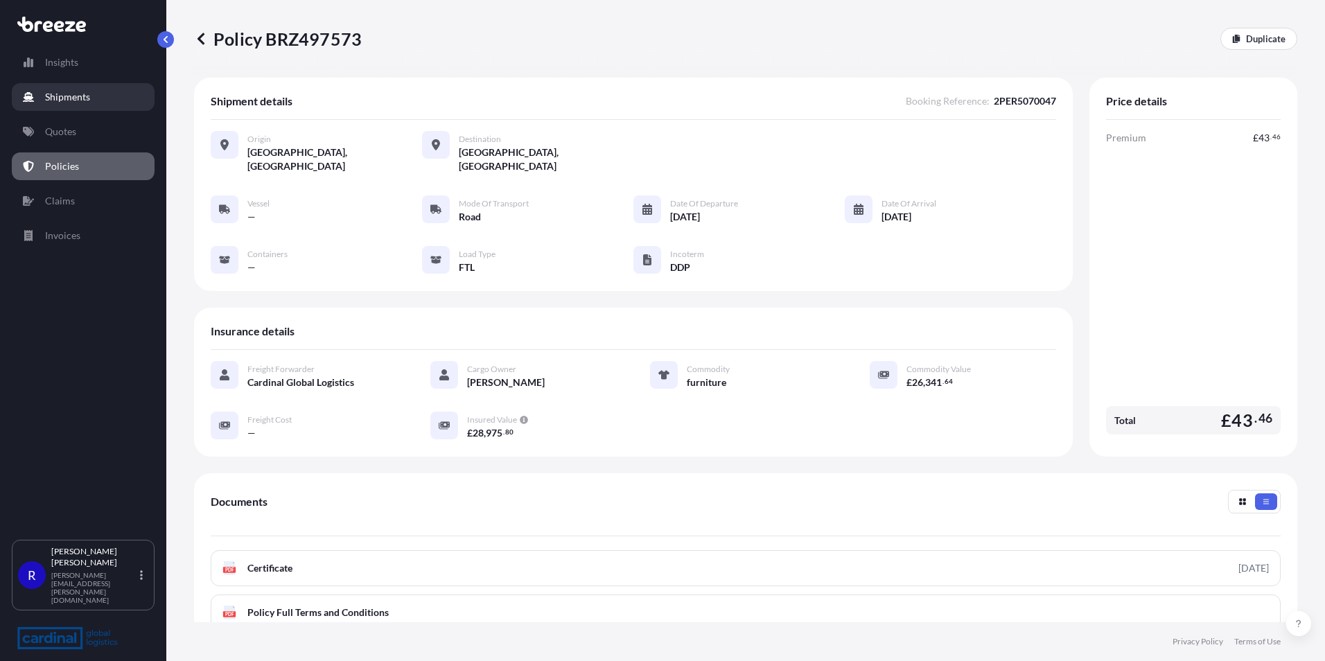
click at [78, 105] on link "Shipments" at bounding box center [83, 97] width 143 height 28
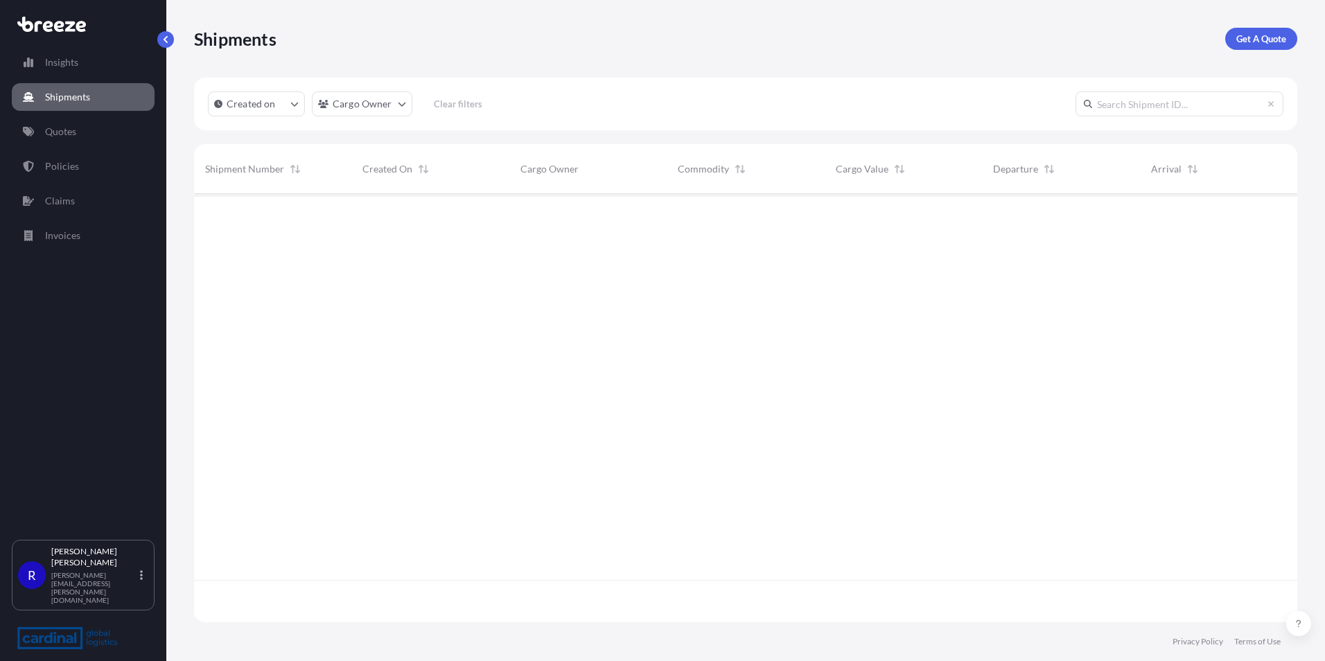
scroll to position [425, 1092]
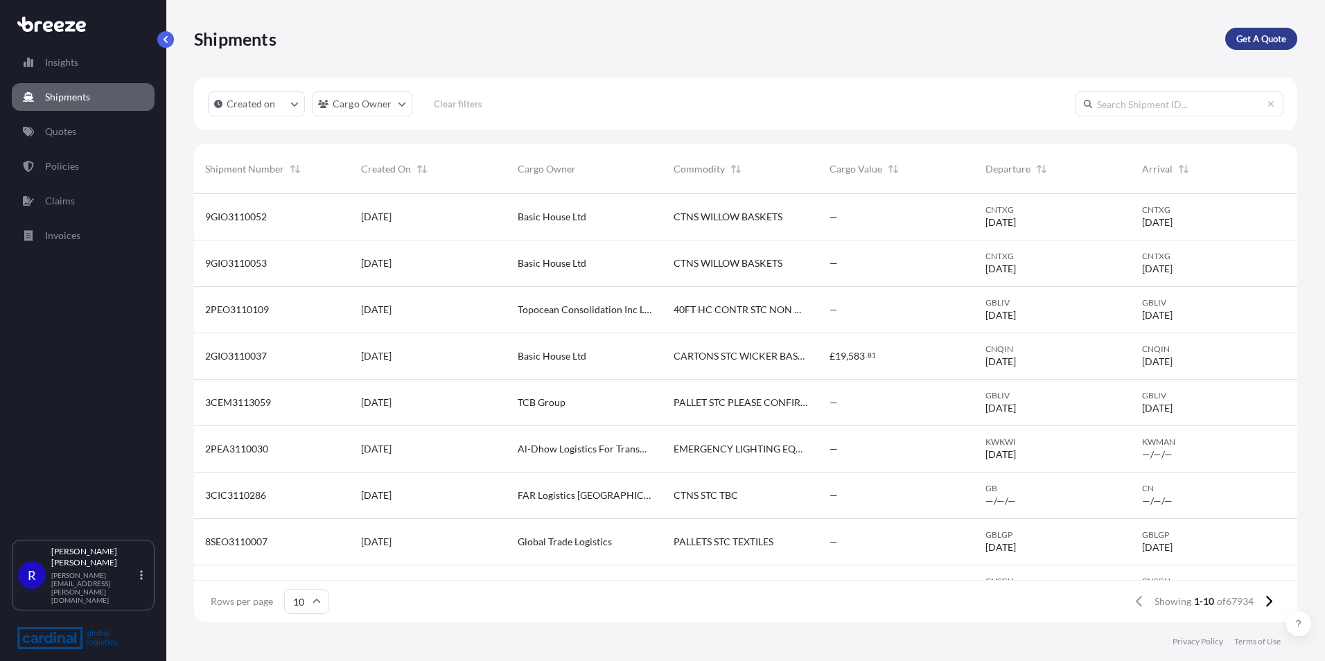
click at [1232, 43] on link "Get A Quote" at bounding box center [1261, 39] width 72 height 22
select select "Sea"
select select "1"
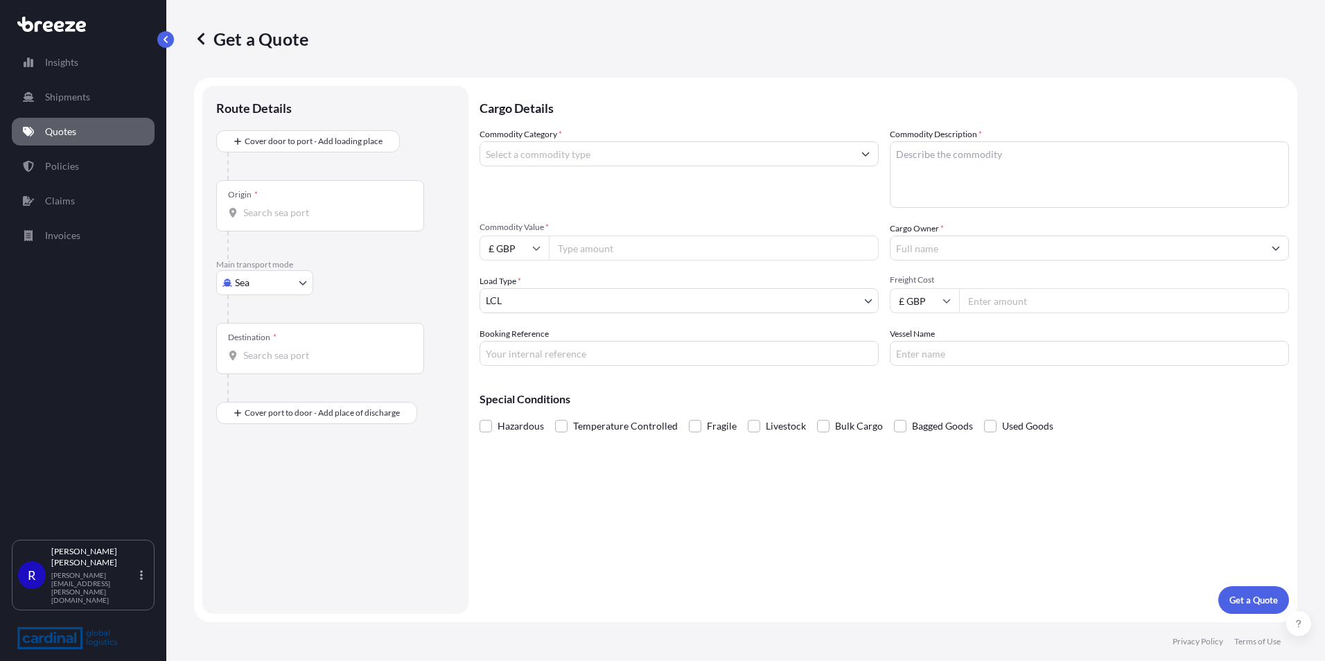
click at [234, 279] on body "Insights Shipments Quotes Policies Claims Invoices R [PERSON_NAME] [PERSON_NAME…" at bounding box center [662, 330] width 1325 height 661
click at [255, 364] on span "Road" at bounding box center [253, 369] width 22 height 14
select select "Road"
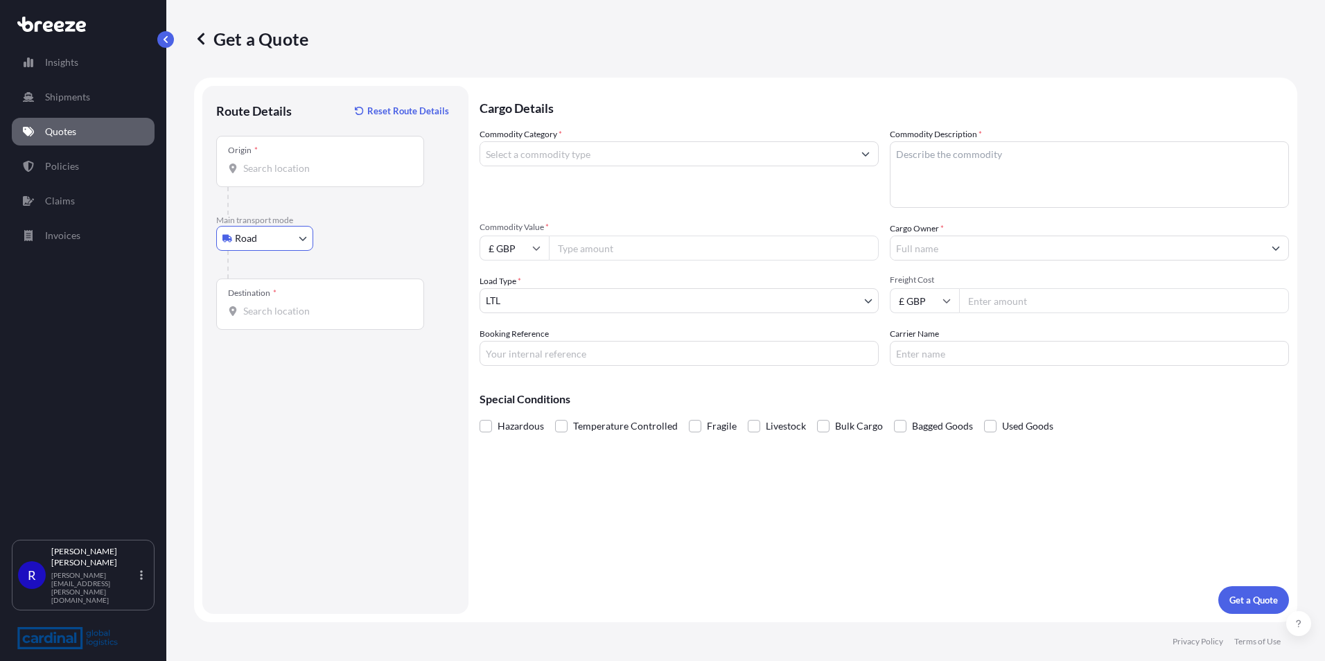
click at [346, 167] on input "Origin *" at bounding box center [324, 168] width 163 height 14
type input "Egham TW20, [GEOGRAPHIC_DATA]"
click at [296, 317] on input "Destination *" at bounding box center [324, 311] width 163 height 14
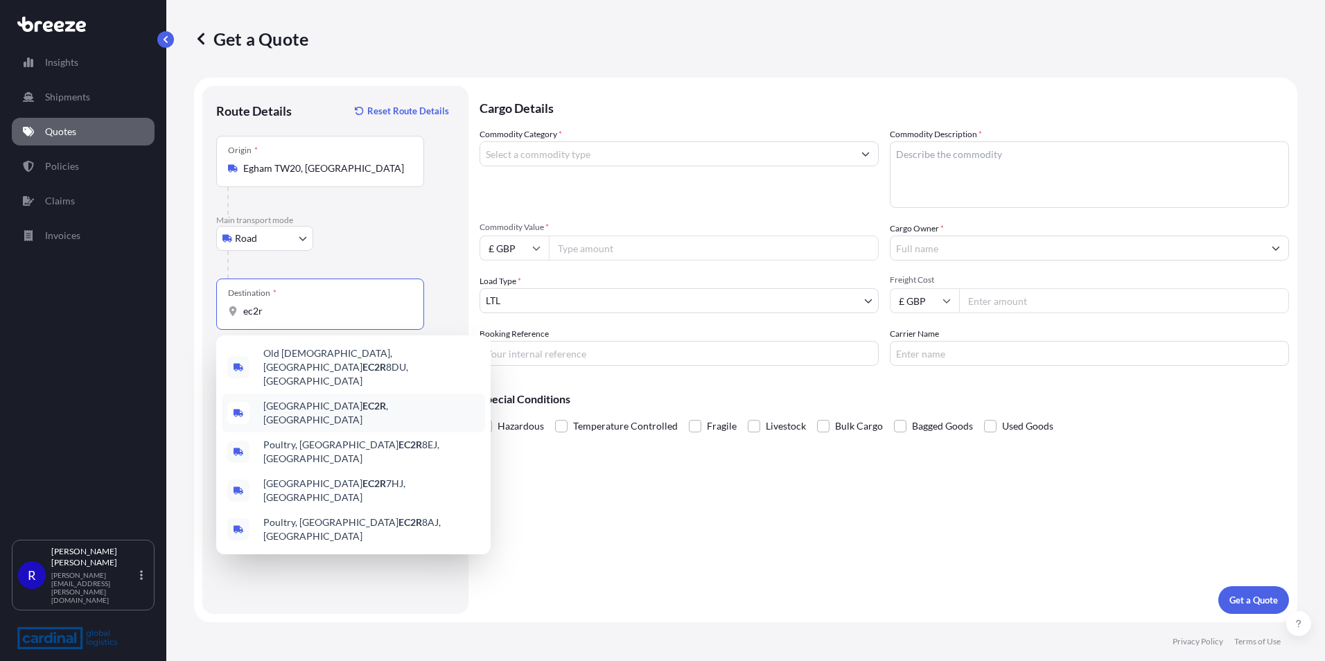
click at [357, 393] on div "London EC2R , [GEOGRAPHIC_DATA]" at bounding box center [353, 412] width 263 height 39
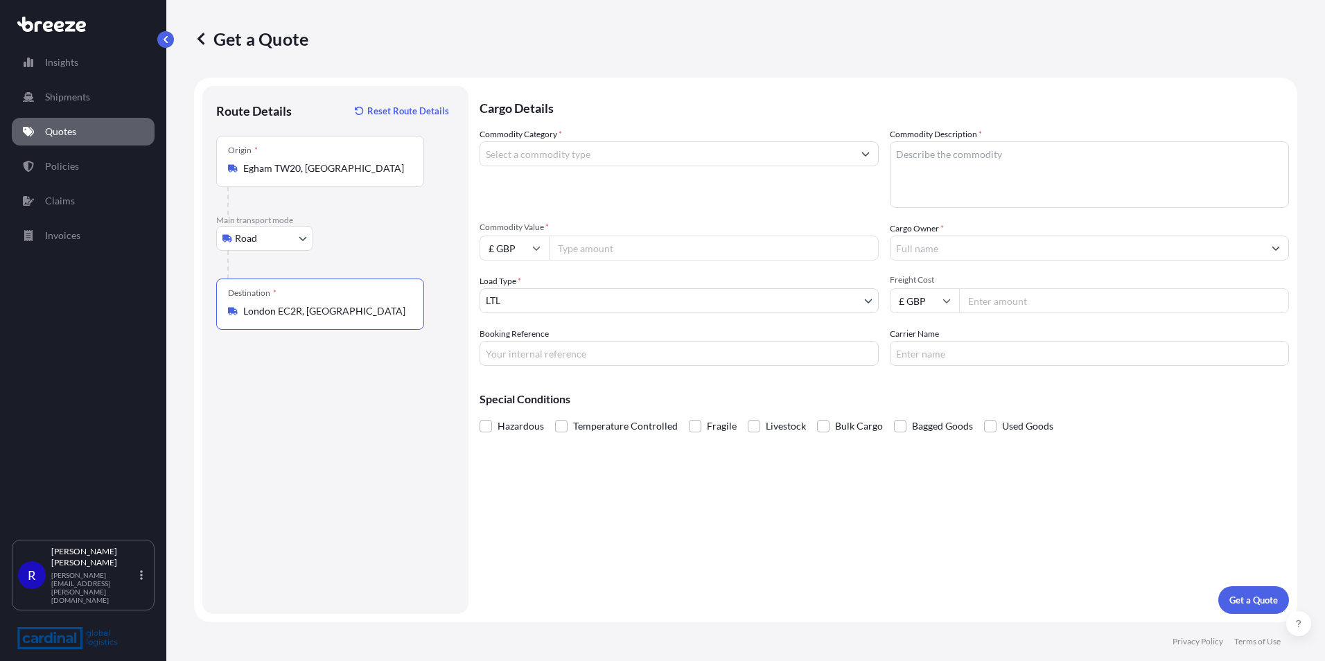
type input "London EC2R, [GEOGRAPHIC_DATA]"
click at [923, 189] on textarea "Commodity Description *" at bounding box center [1088, 174] width 399 height 67
type textarea "audio equipment"
click at [596, 154] on input "Commodity Category *" at bounding box center [666, 153] width 373 height 25
type input "a"
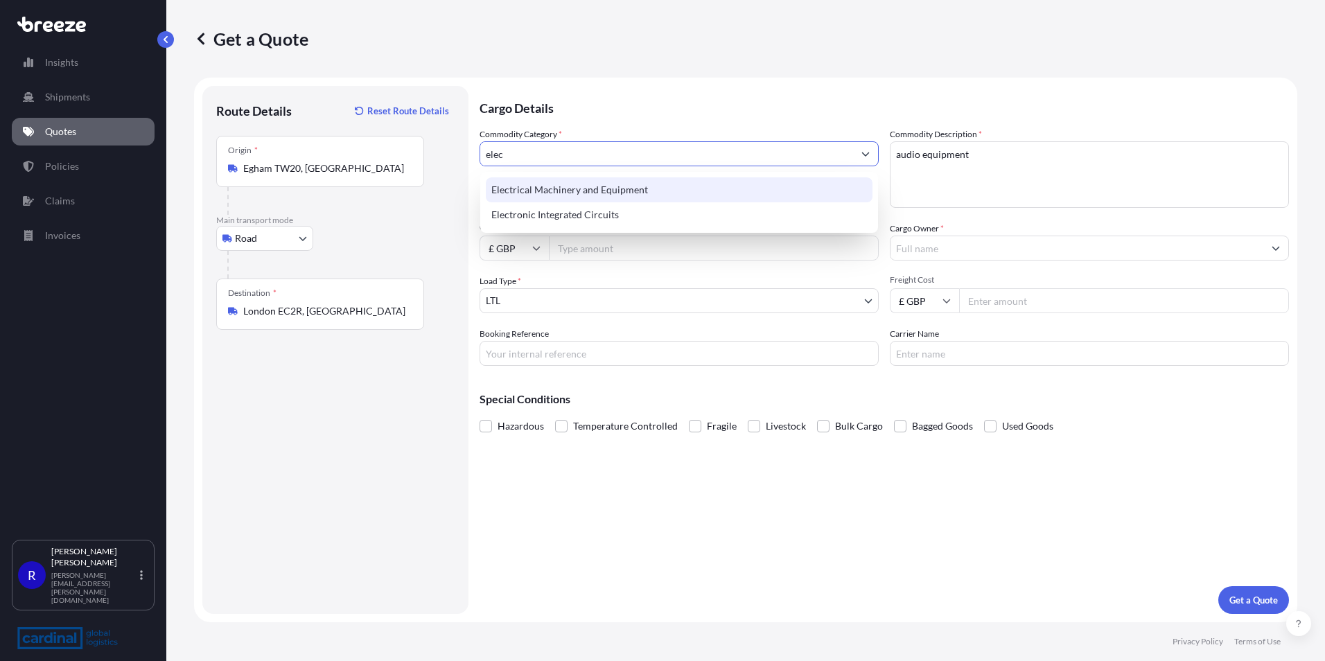
click at [621, 184] on div "Electrical Machinery and Equipment" at bounding box center [679, 189] width 387 height 25
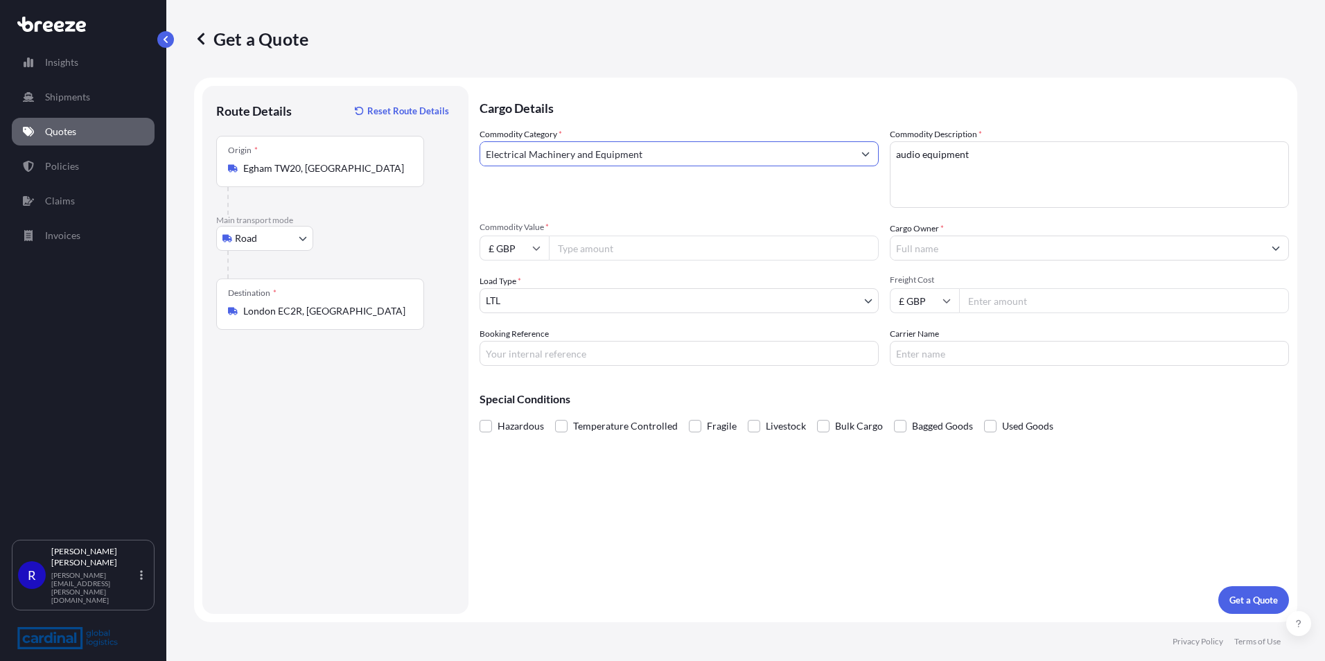
type input "Electrical Machinery and Equipment"
click at [1031, 303] on input "Freight Cost" at bounding box center [1124, 300] width 330 height 25
type input "750"
click at [572, 298] on body "Insights Shipments Quotes Policies Claims Invoices R [PERSON_NAME] [PERSON_NAME…" at bounding box center [662, 330] width 1325 height 661
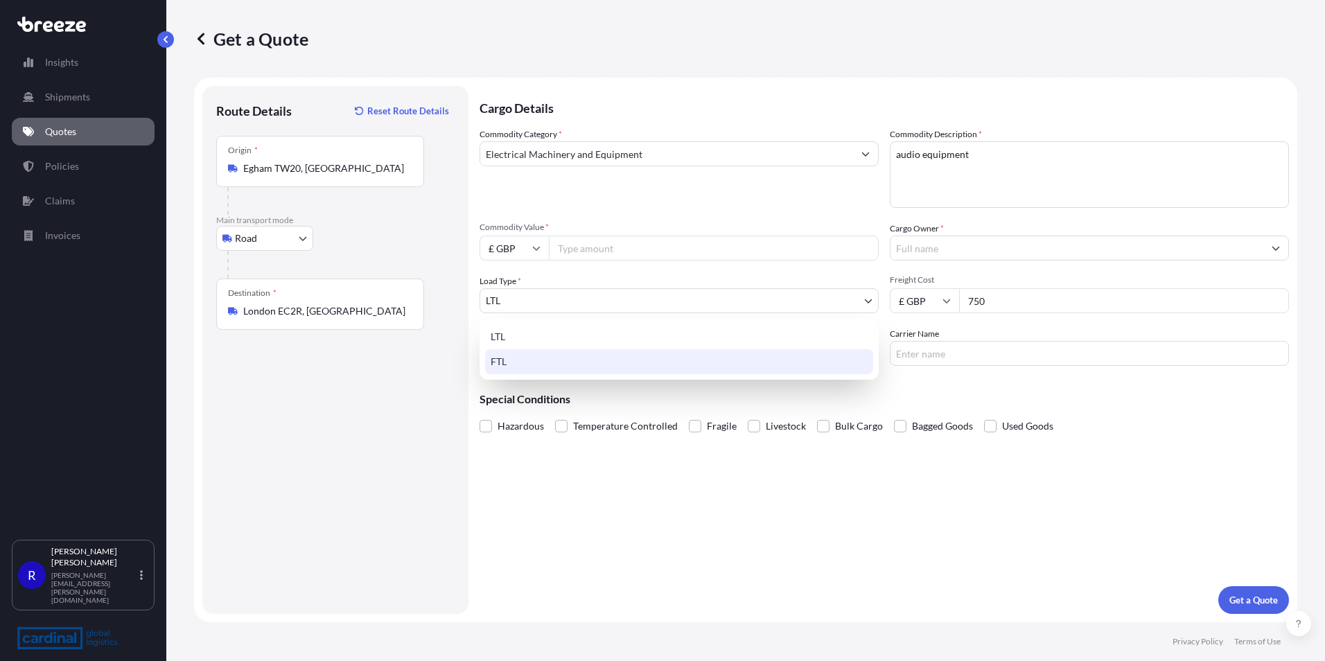
click at [547, 359] on div "FTL" at bounding box center [679, 361] width 388 height 25
select select "2"
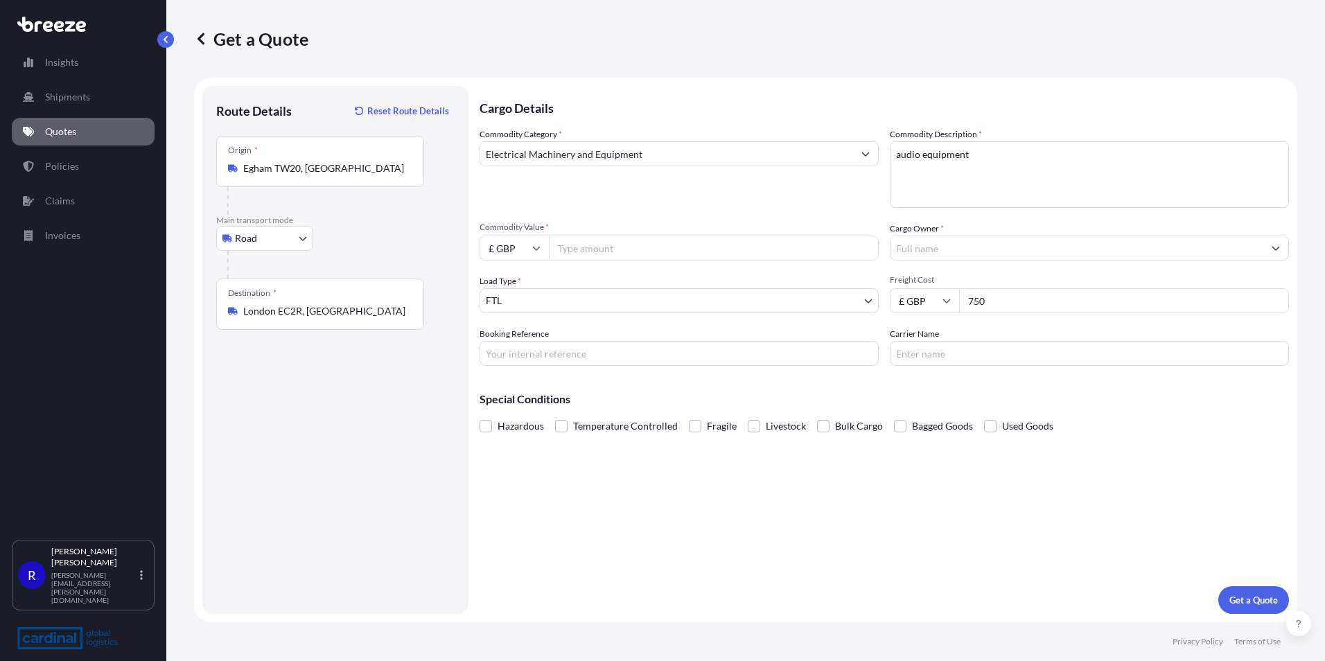
click at [590, 245] on input "Commodity Value *" at bounding box center [714, 248] width 330 height 25
paste input "169331.44"
type input "169331.44"
click at [711, 430] on span "Fragile" at bounding box center [722, 426] width 30 height 21
click at [689, 416] on input "Fragile" at bounding box center [689, 416] width 0 height 0
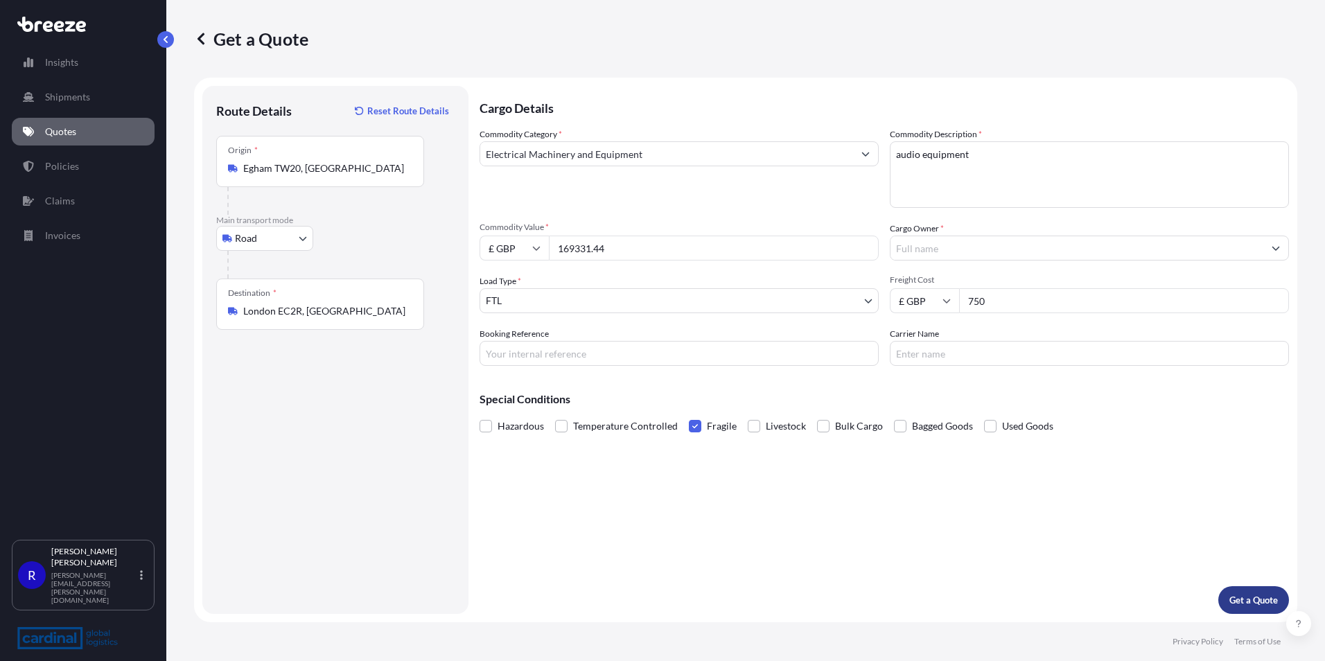
click at [1239, 604] on p "Get a Quote" at bounding box center [1253, 600] width 48 height 14
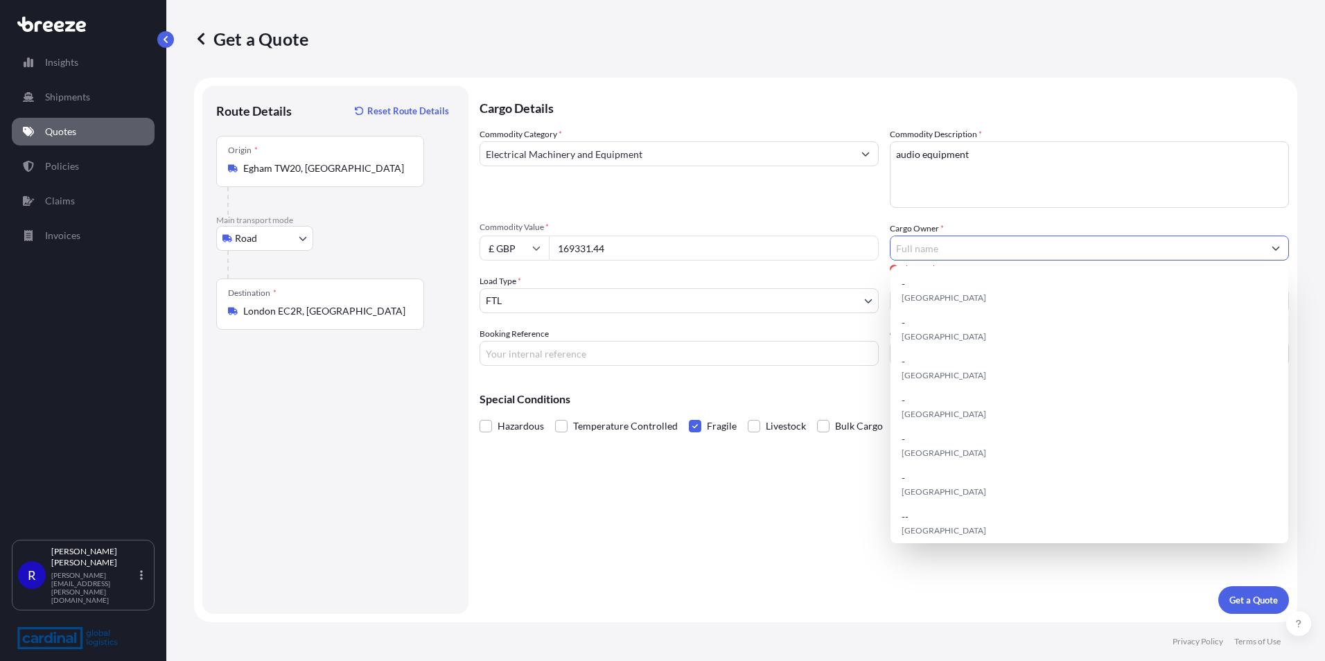
click at [976, 247] on input "Cargo Owner *" at bounding box center [1076, 248] width 373 height 25
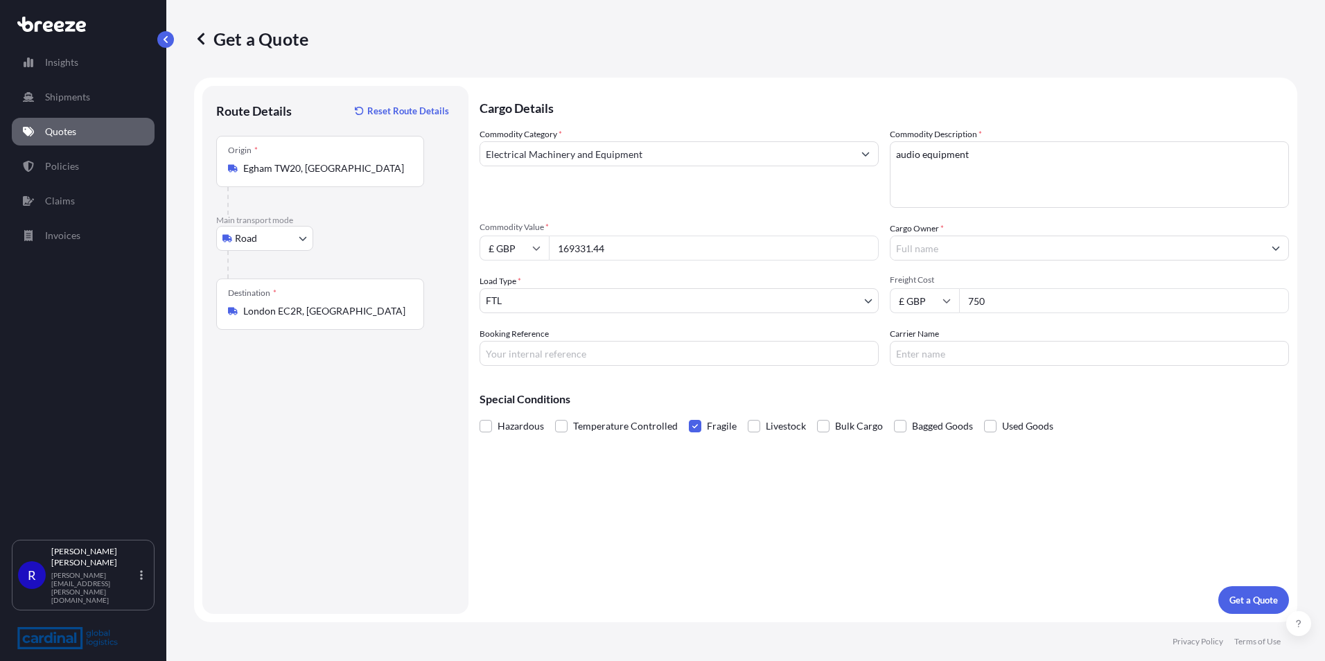
click at [976, 251] on input "Cargo Owner *" at bounding box center [1076, 248] width 373 height 25
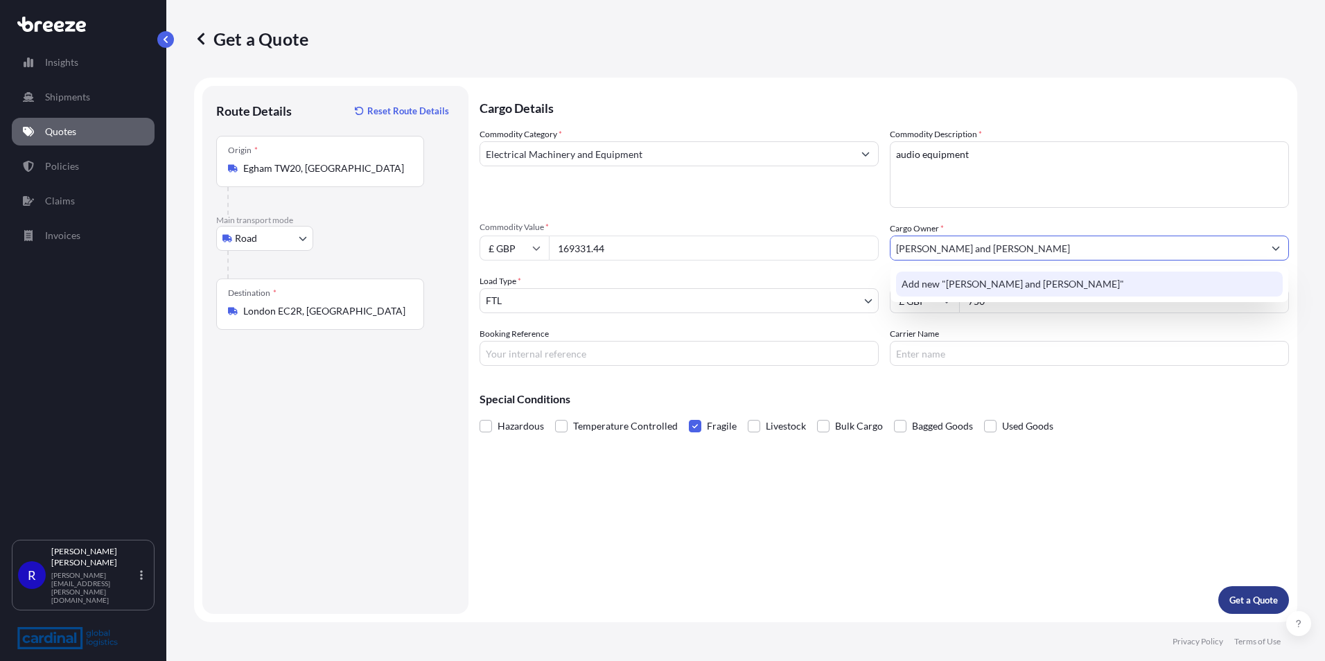
type input "[PERSON_NAME] and [PERSON_NAME]"
click at [1257, 605] on p "Get a Quote" at bounding box center [1253, 600] width 48 height 14
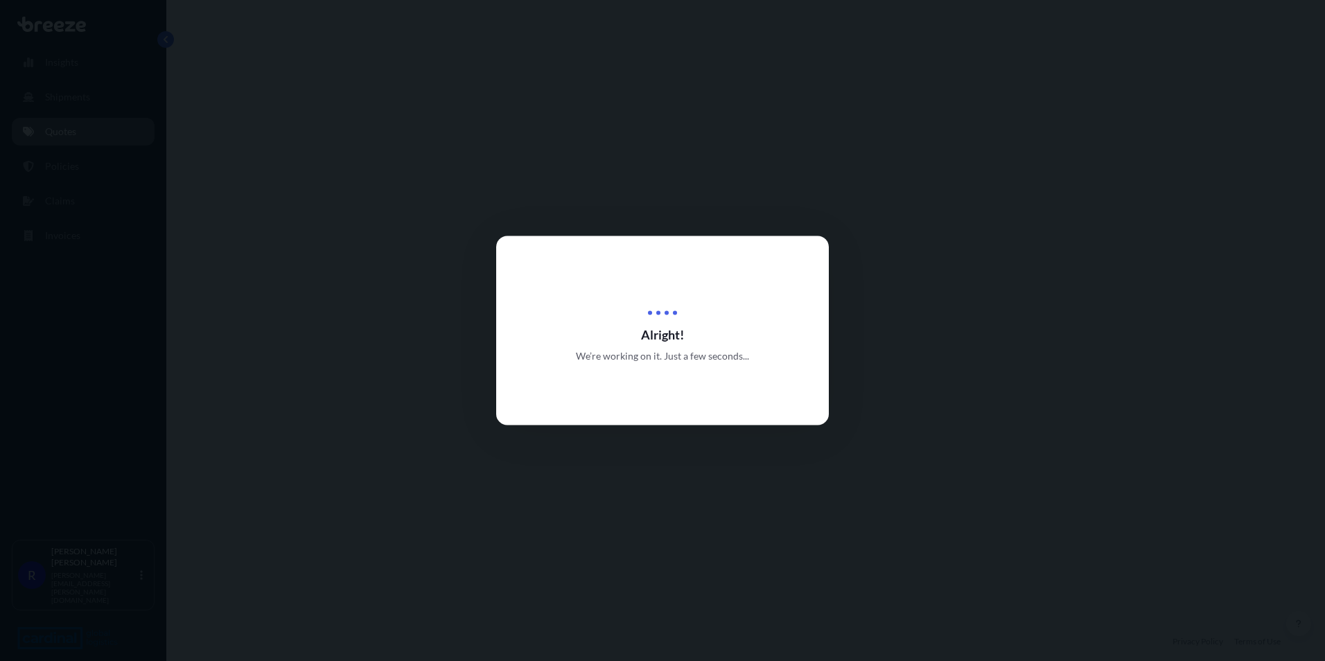
select select "Road"
select select "2"
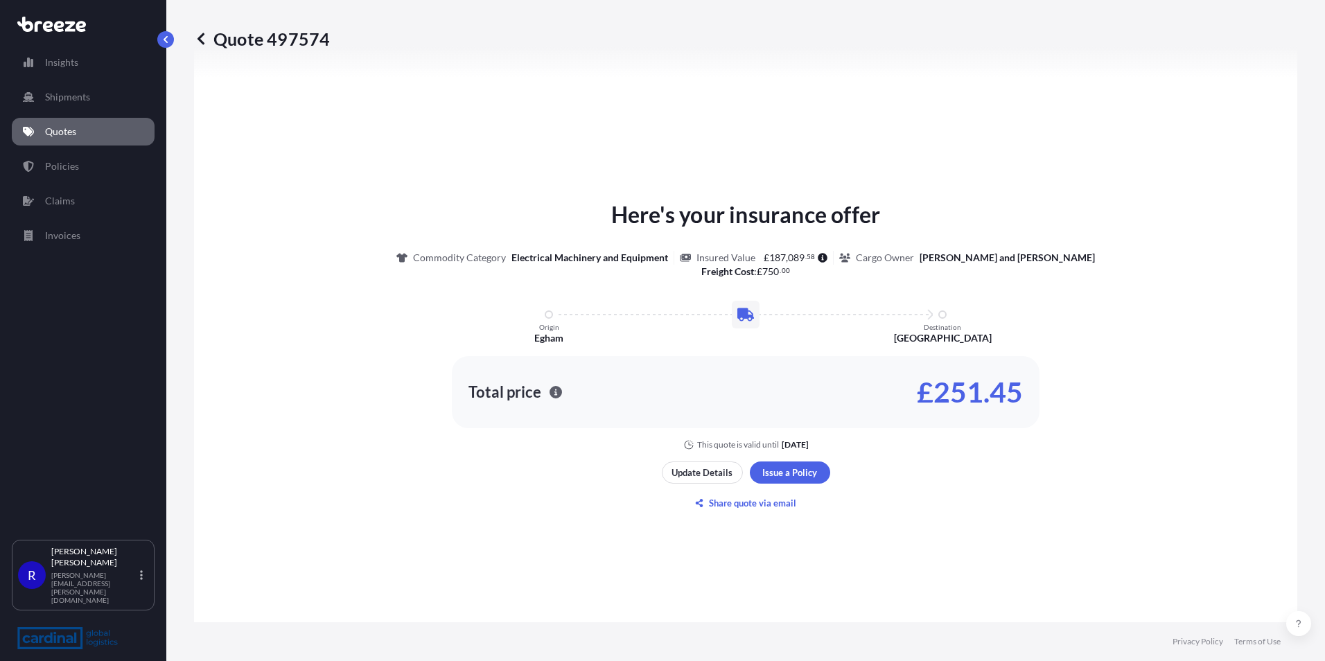
scroll to position [625, 0]
